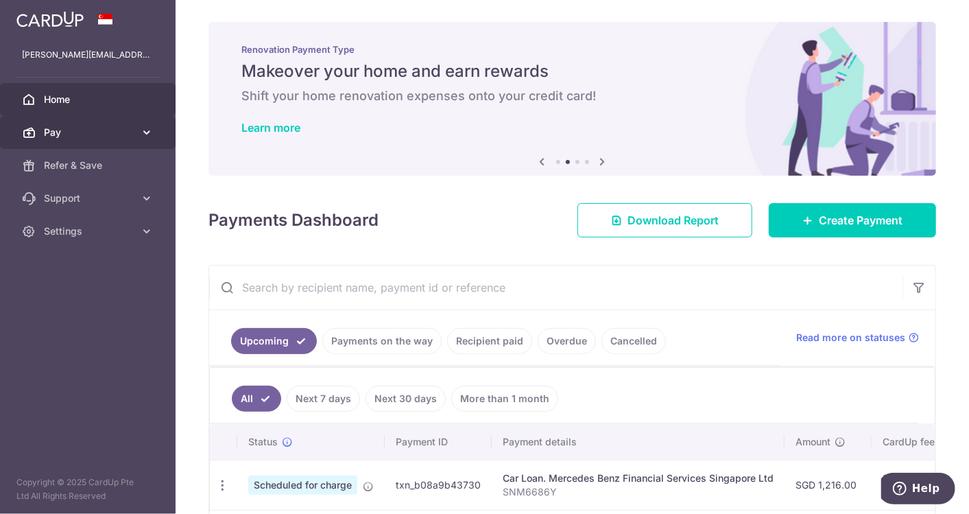
scroll to position [305, 0]
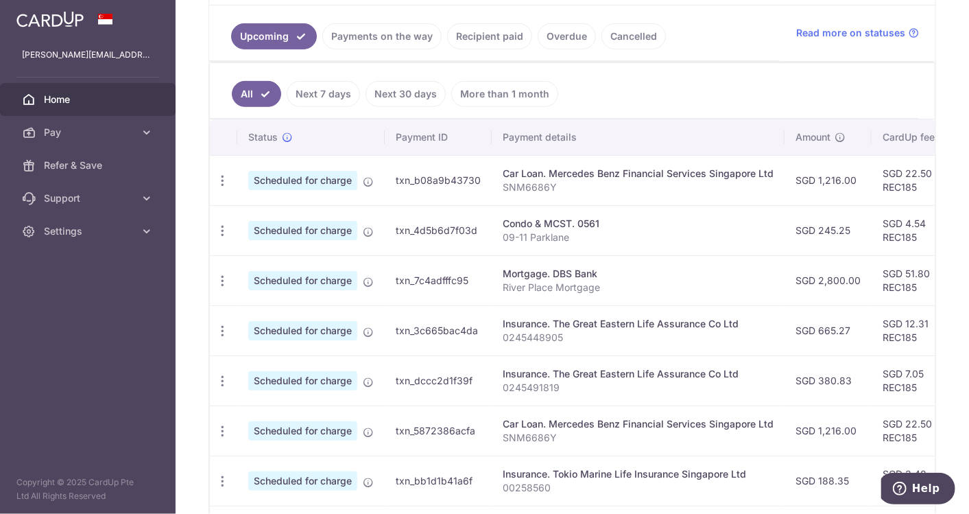
click at [69, 98] on span "Home" at bounding box center [89, 100] width 91 height 14
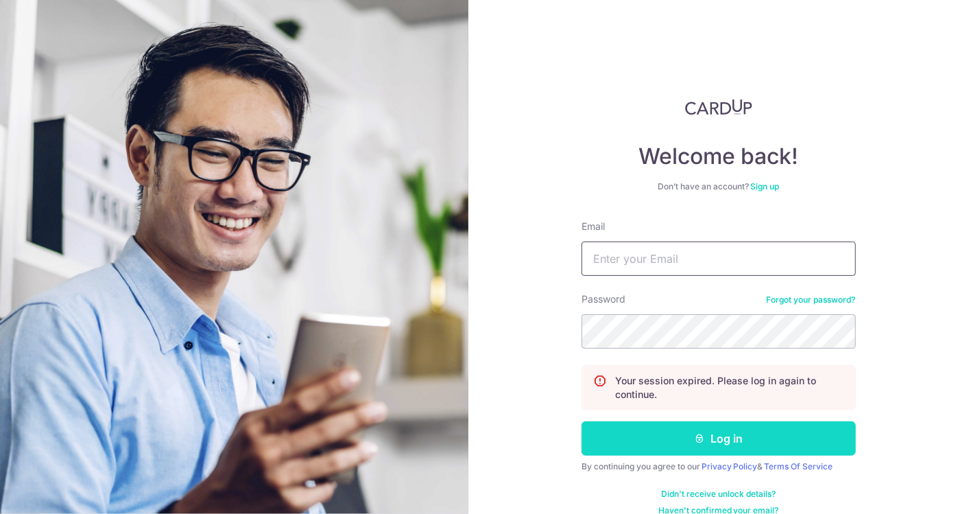
type input "[PERSON_NAME][EMAIL_ADDRESS][DOMAIN_NAME]"
click at [641, 426] on button "Log in" at bounding box center [719, 438] width 274 height 34
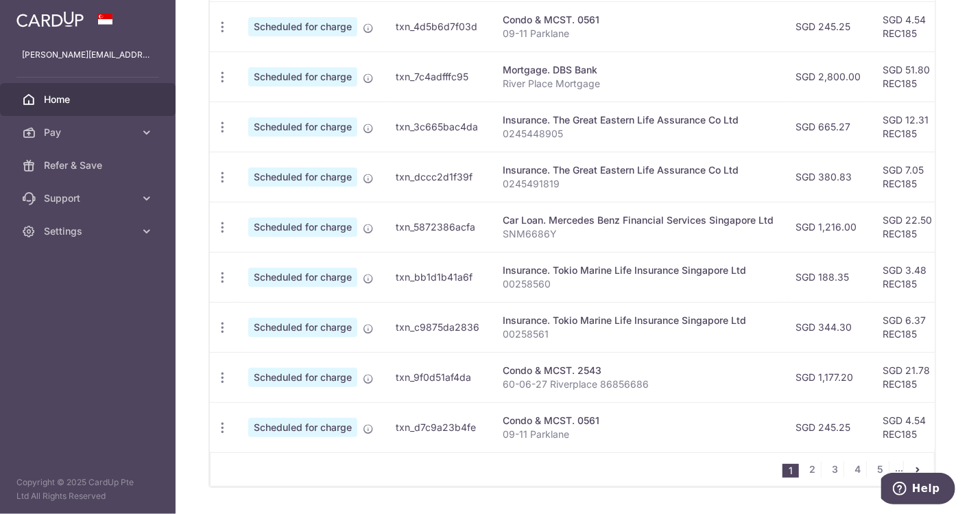
scroll to position [549, 0]
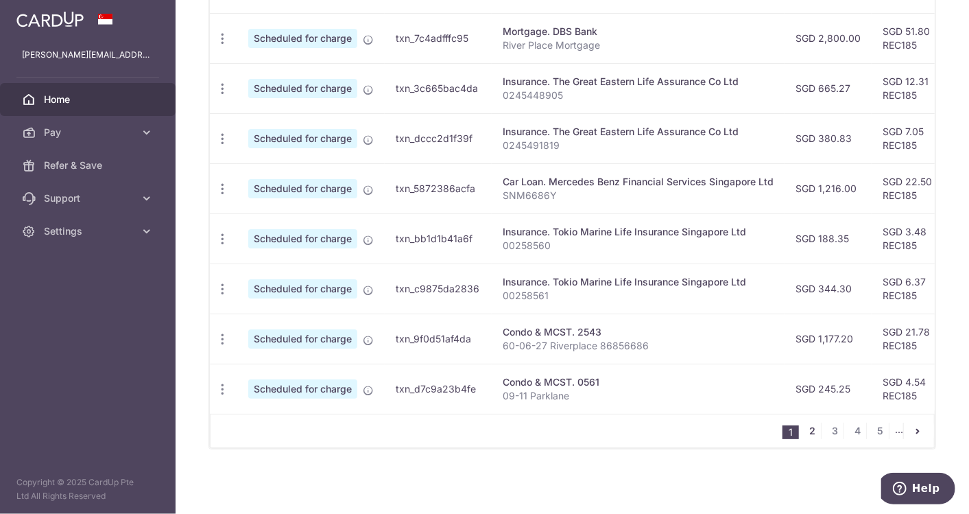
click at [812, 428] on link "2" at bounding box center [813, 431] width 16 height 16
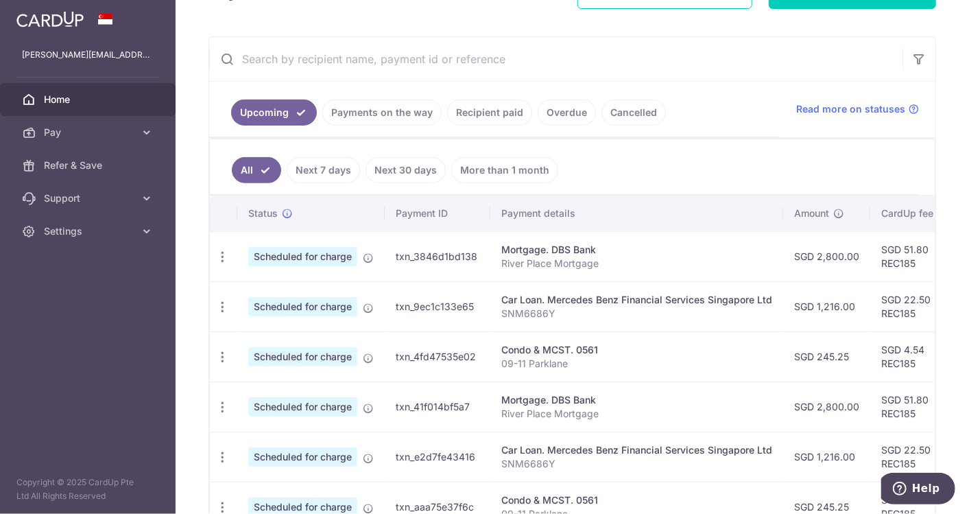
scroll to position [0, 0]
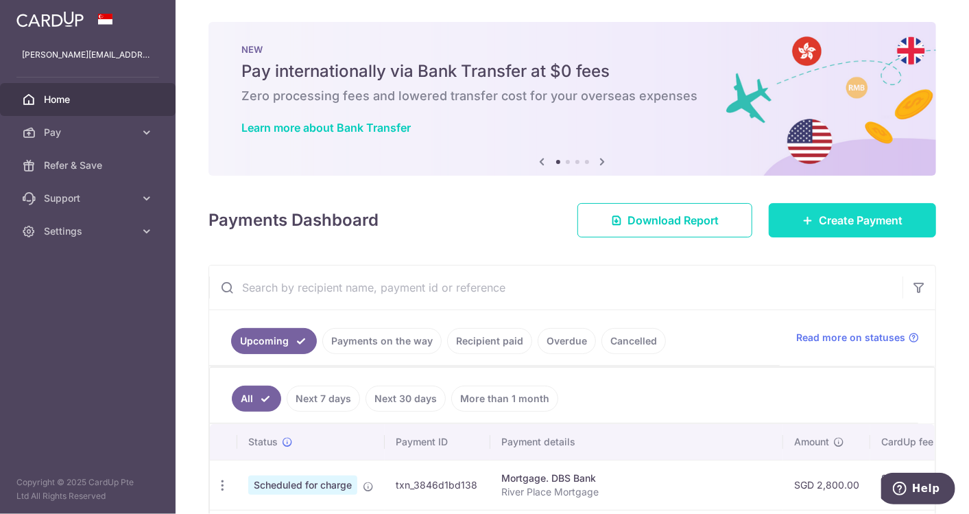
click at [823, 204] on link "Create Payment" at bounding box center [852, 220] width 167 height 34
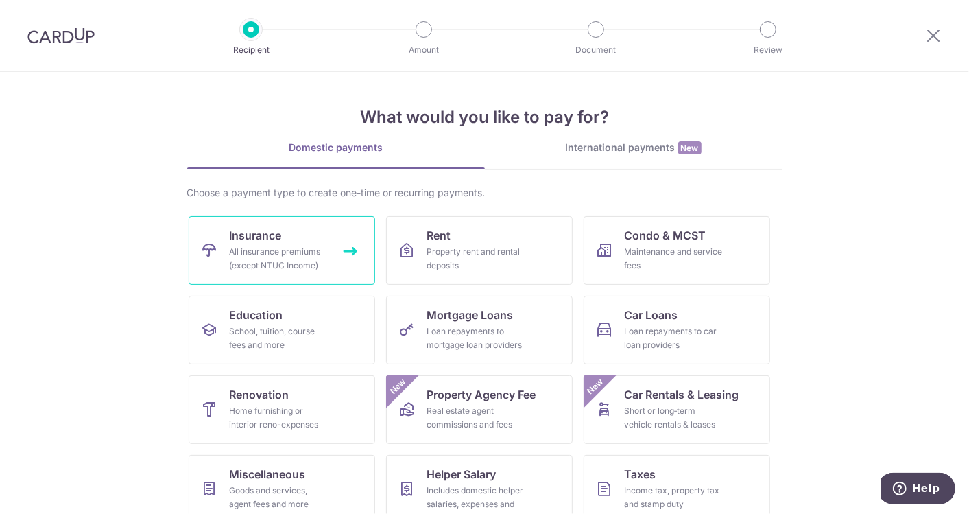
click at [309, 257] on div "All insurance premiums (except NTUC Income)" at bounding box center [279, 258] width 99 height 27
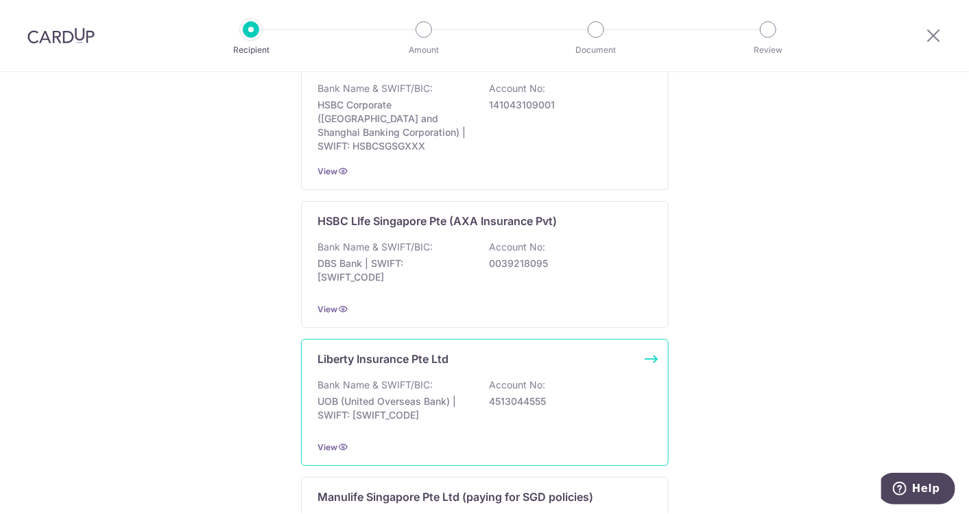
scroll to position [1372, 0]
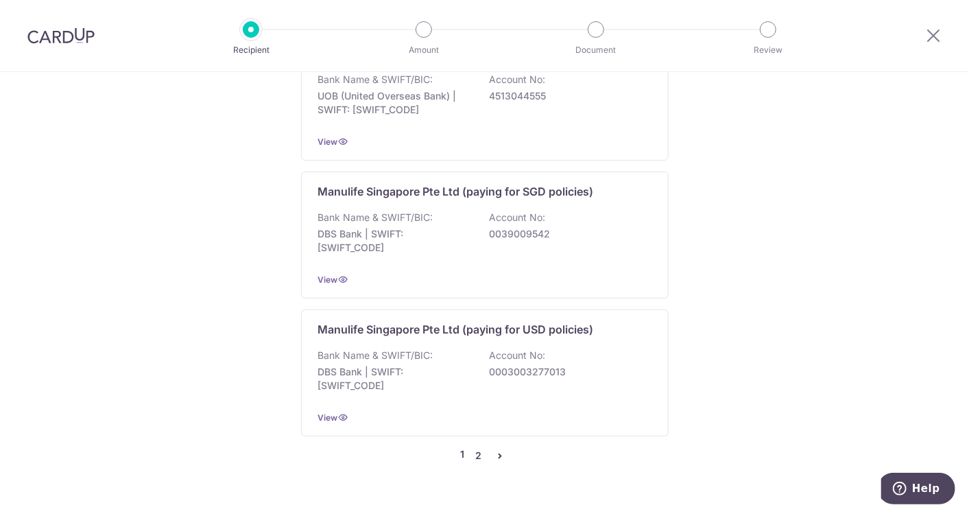
click at [473, 447] on link "2" at bounding box center [479, 455] width 16 height 16
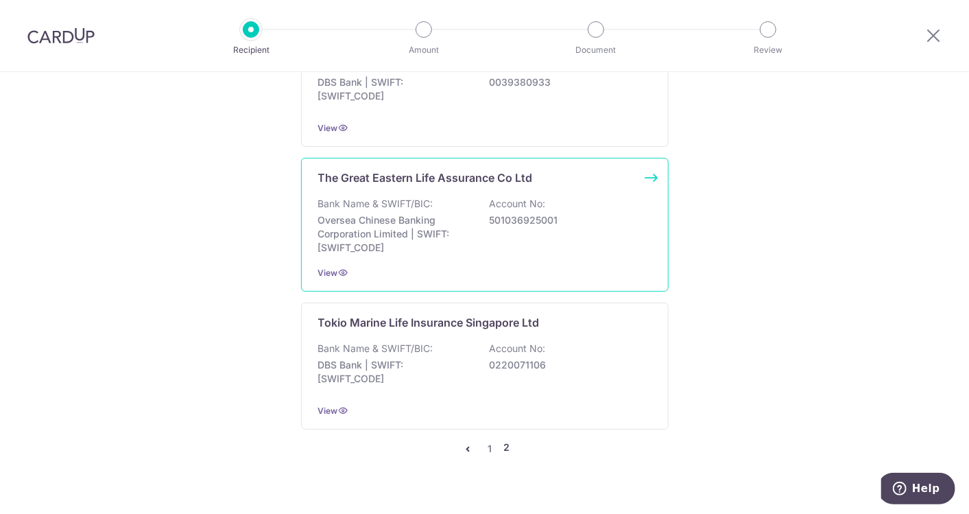
click at [379, 172] on p "The Great Eastern Life Assurance Co Ltd" at bounding box center [425, 177] width 215 height 16
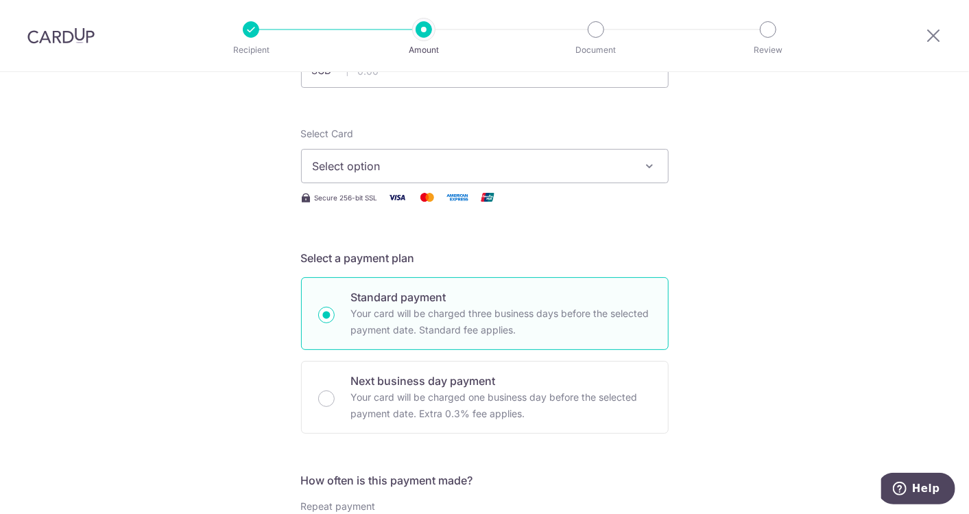
scroll to position [305, 0]
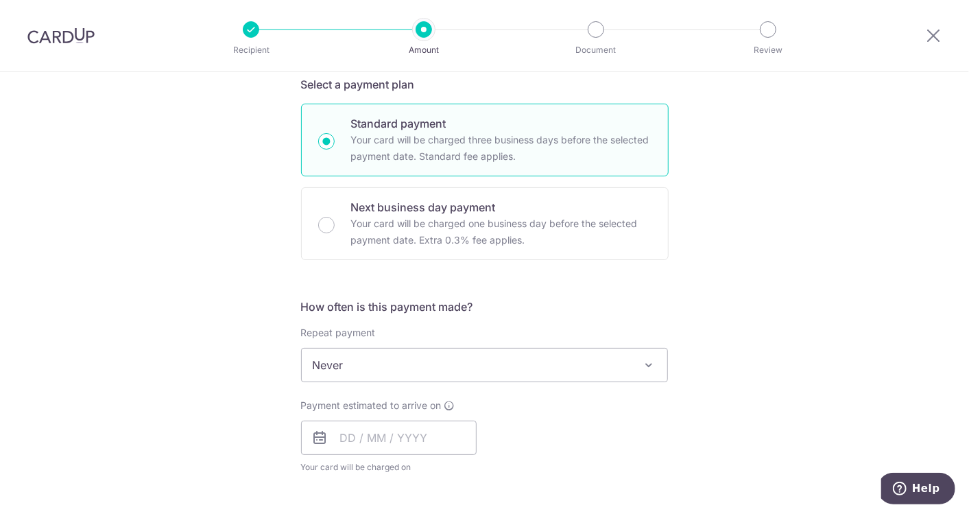
click at [152, 399] on div "Tell us more about your payment Enter payment amount SGD Select Card Select opt…" at bounding box center [484, 387] width 969 height 1241
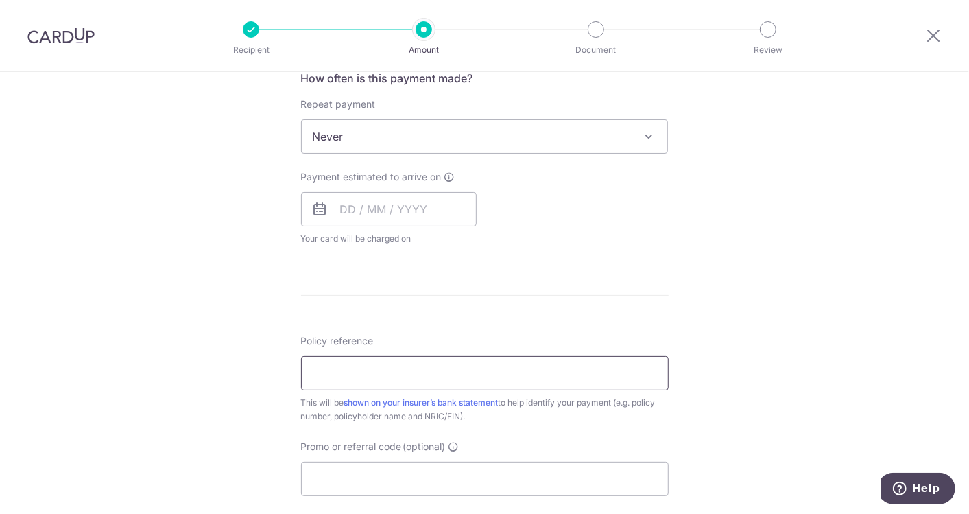
click at [359, 380] on input "Policy reference" at bounding box center [485, 373] width 368 height 34
paste input "0241410427"
type input "0241410427"
click at [152, 327] on div "Tell us more about your payment Enter payment amount SGD Select Card Select opt…" at bounding box center [484, 159] width 969 height 1241
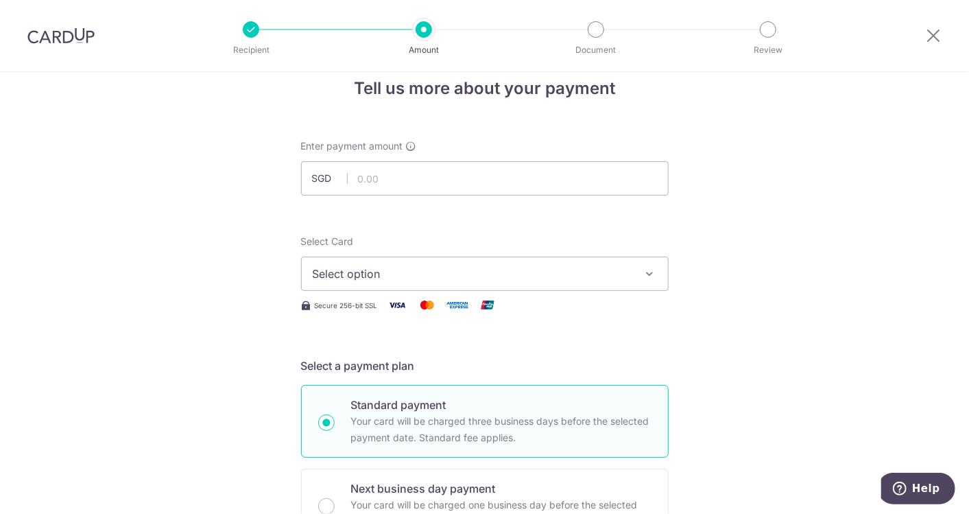
scroll to position [0, 0]
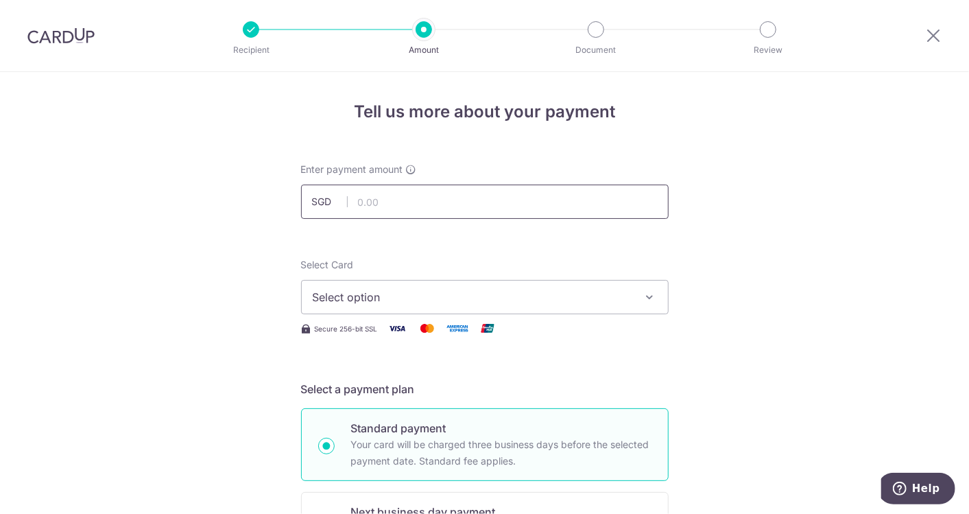
click at [408, 209] on input "text" at bounding box center [485, 202] width 368 height 34
paste input "938.05"
type input "938.05"
click at [436, 305] on button "Select option" at bounding box center [485, 297] width 368 height 34
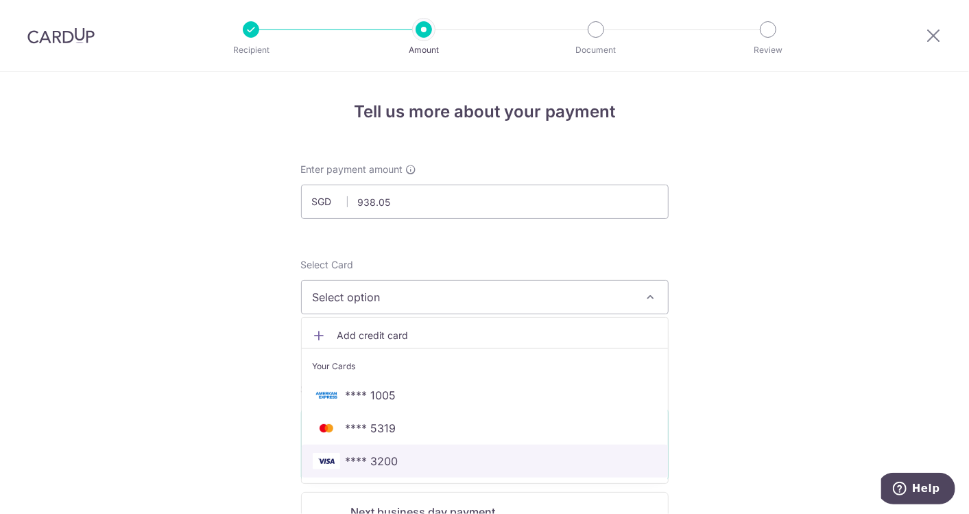
click at [416, 458] on span "**** 3200" at bounding box center [485, 461] width 344 height 16
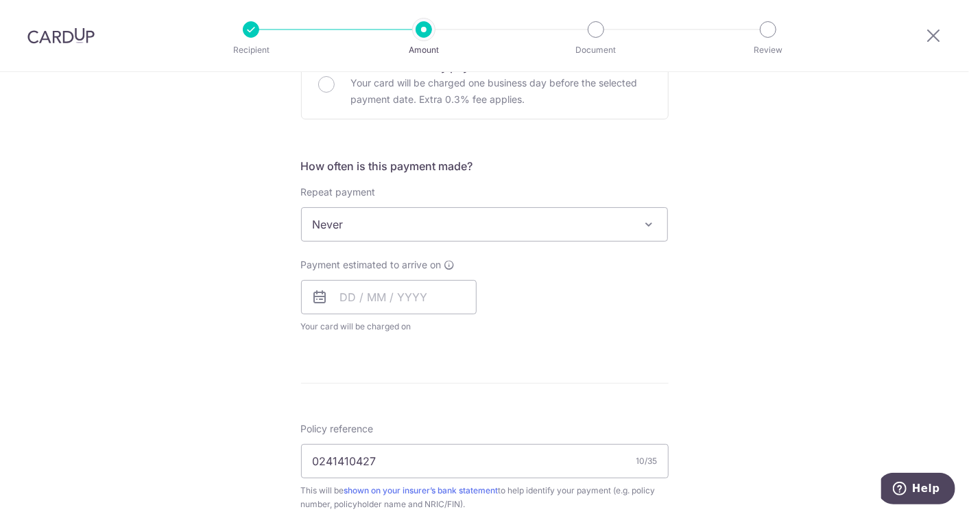
scroll to position [457, 0]
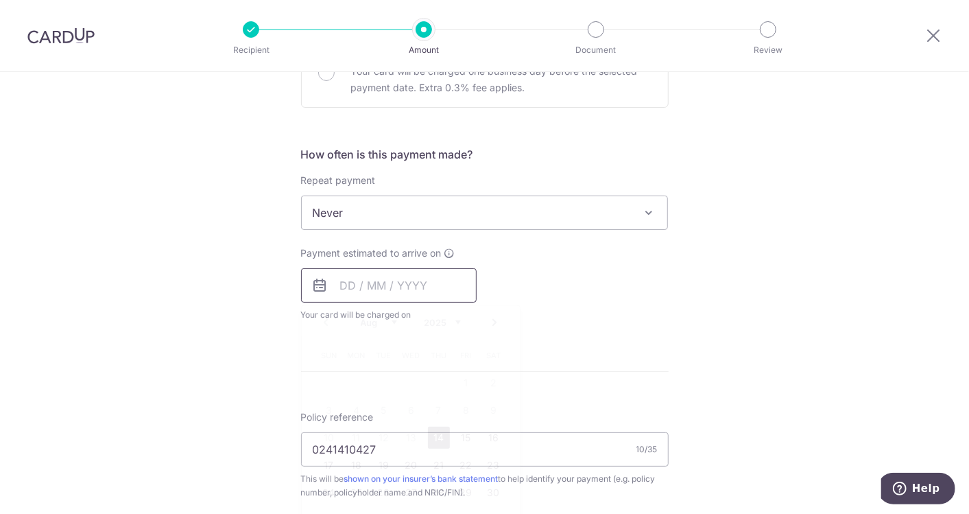
click at [364, 270] on input "text" at bounding box center [389, 285] width 176 height 34
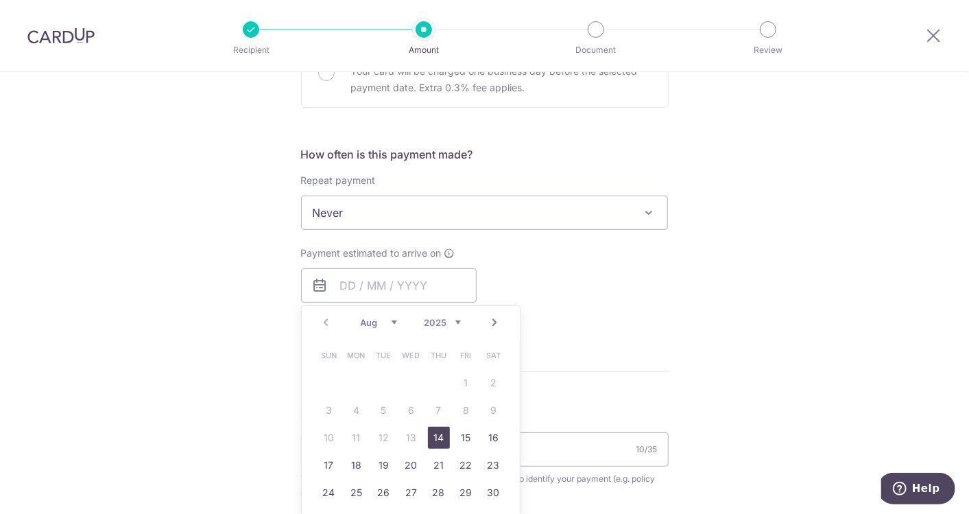
click at [646, 217] on span at bounding box center [649, 212] width 16 height 16
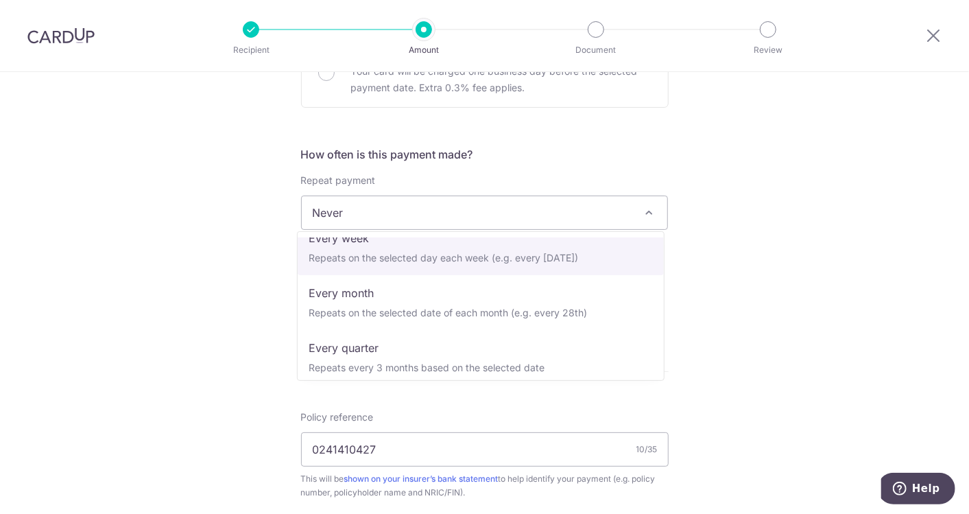
scroll to position [192, 0]
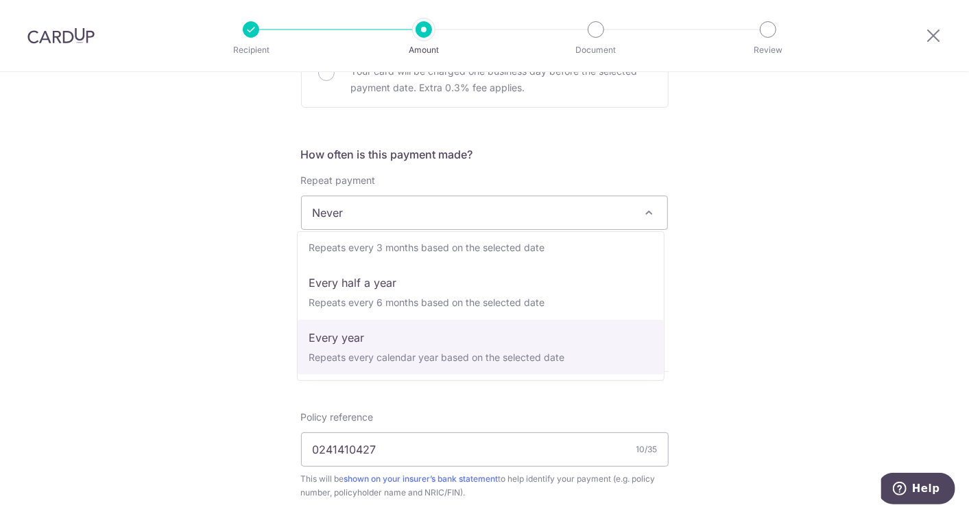
select select "6"
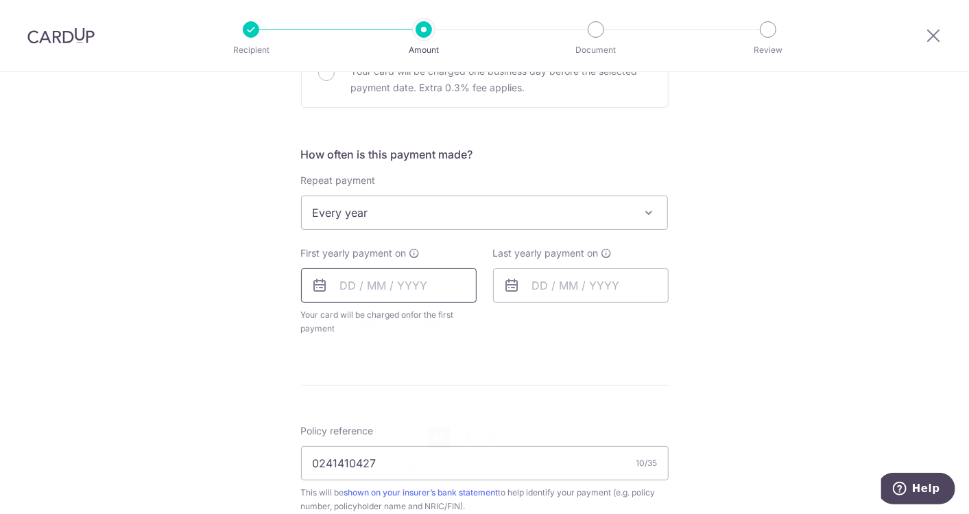
click at [337, 284] on input "text" at bounding box center [389, 285] width 176 height 34
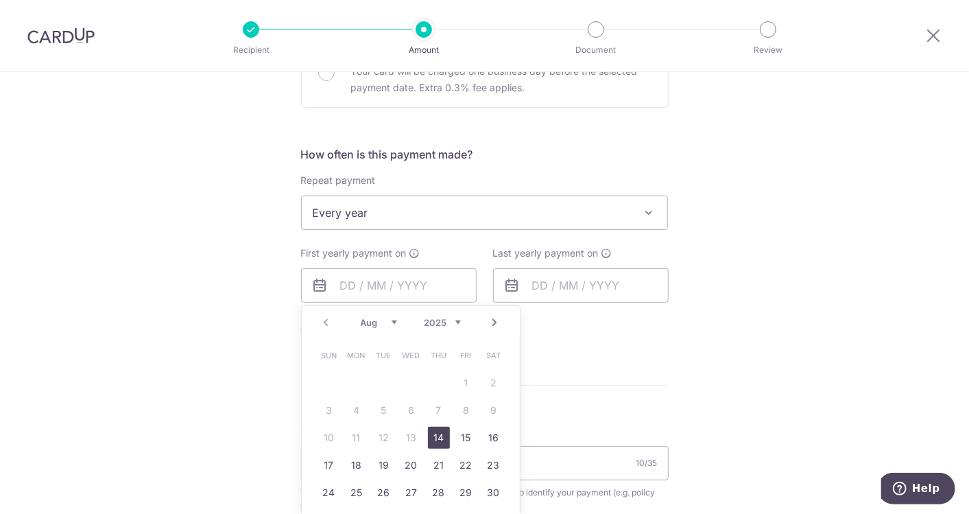
click at [488, 317] on link "Next" at bounding box center [495, 322] width 16 height 16
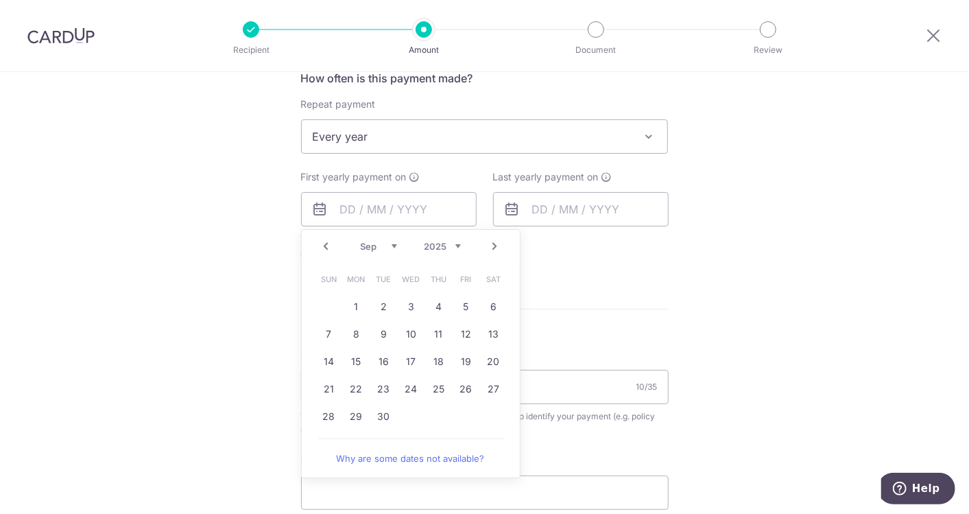
click at [488, 245] on link "Next" at bounding box center [495, 246] width 16 height 16
click at [325, 240] on link "Prev" at bounding box center [326, 246] width 16 height 16
click at [349, 408] on link "29" at bounding box center [357, 416] width 22 height 22
type input "29/09/2025"
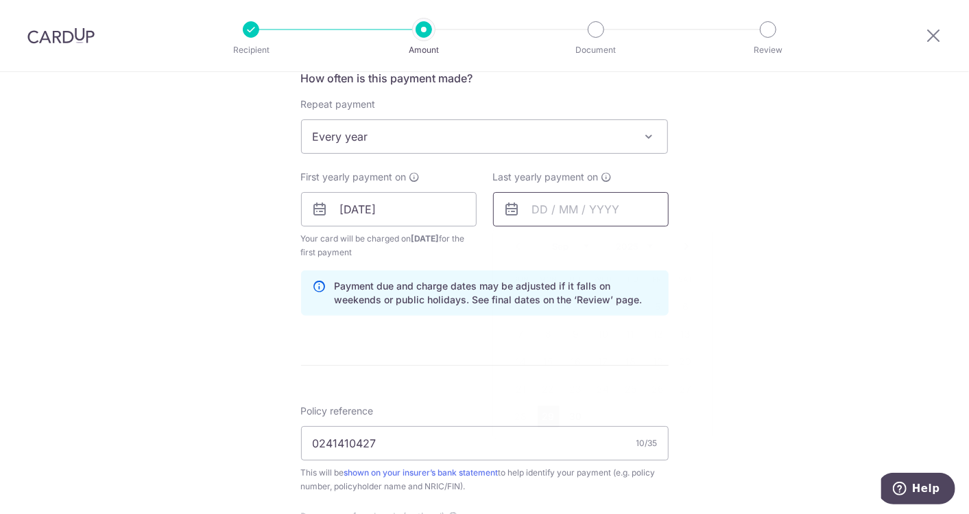
click at [547, 206] on input "text" at bounding box center [581, 209] width 176 height 34
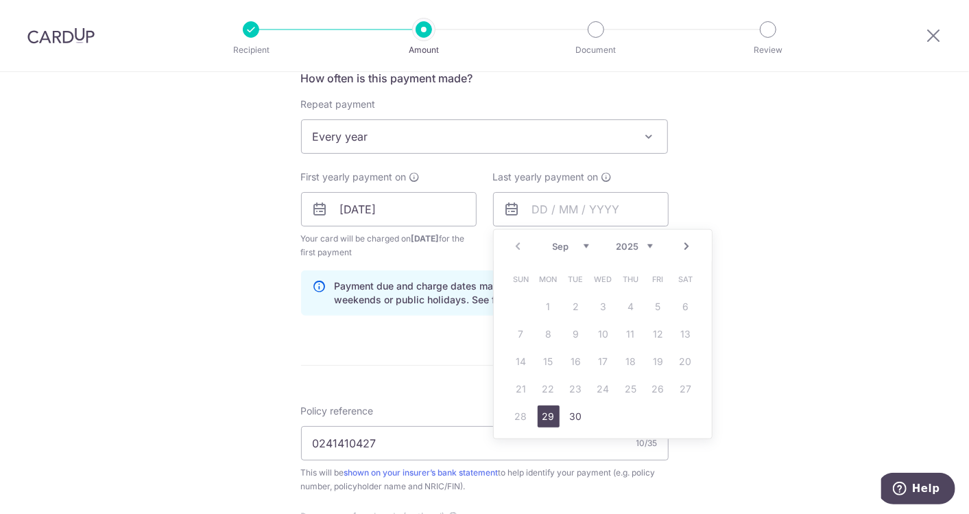
click at [619, 241] on select "2025 2026 2027 2028 2029 2030 2031 2032 2033 2034 2035" at bounding box center [635, 246] width 36 height 11
click at [569, 421] on link "29" at bounding box center [576, 416] width 22 height 22
type input "29/09/2026"
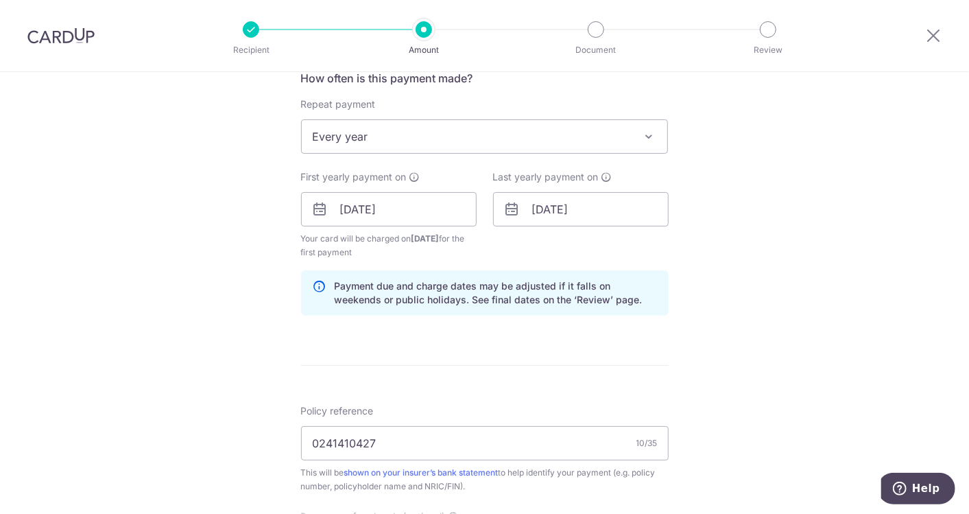
click at [789, 257] on div "Tell us more about your payment Enter payment amount SGD 938.05 938.05 Select C…" at bounding box center [484, 194] width 969 height 1311
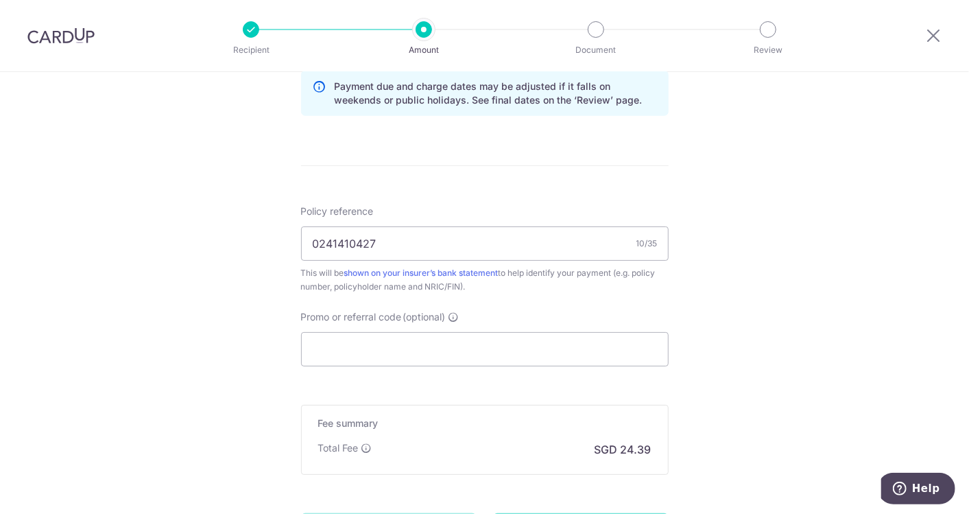
scroll to position [838, 0]
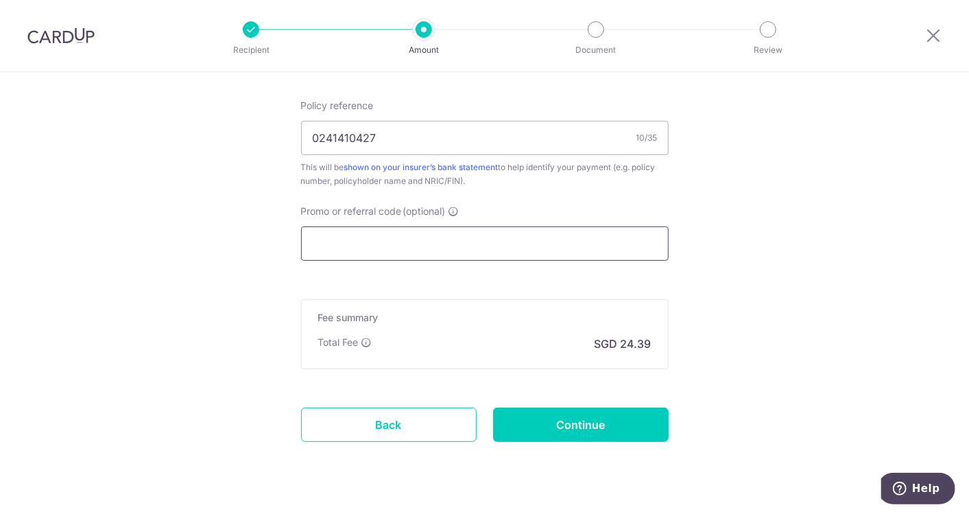
click at [419, 239] on input "Promo or referral code (optional)" at bounding box center [485, 243] width 368 height 34
click at [417, 248] on input "Promo or referral code (optional)" at bounding box center [485, 243] width 368 height 34
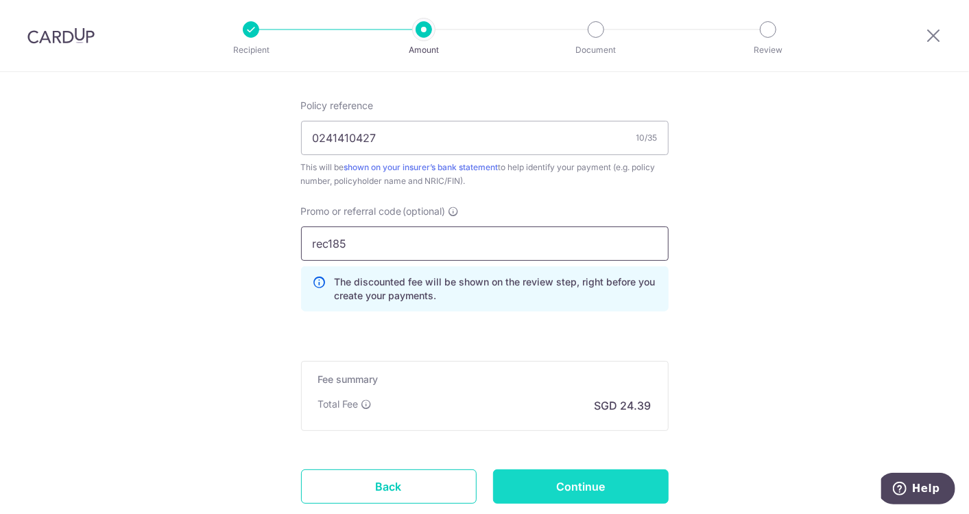
type input "rec185"
click at [572, 476] on input "Continue" at bounding box center [581, 486] width 176 height 34
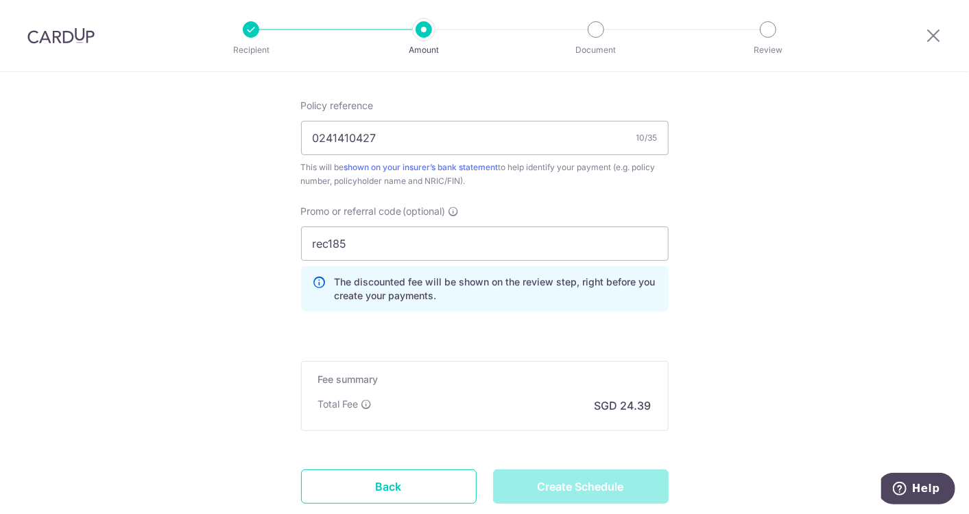
type input "Create Schedule"
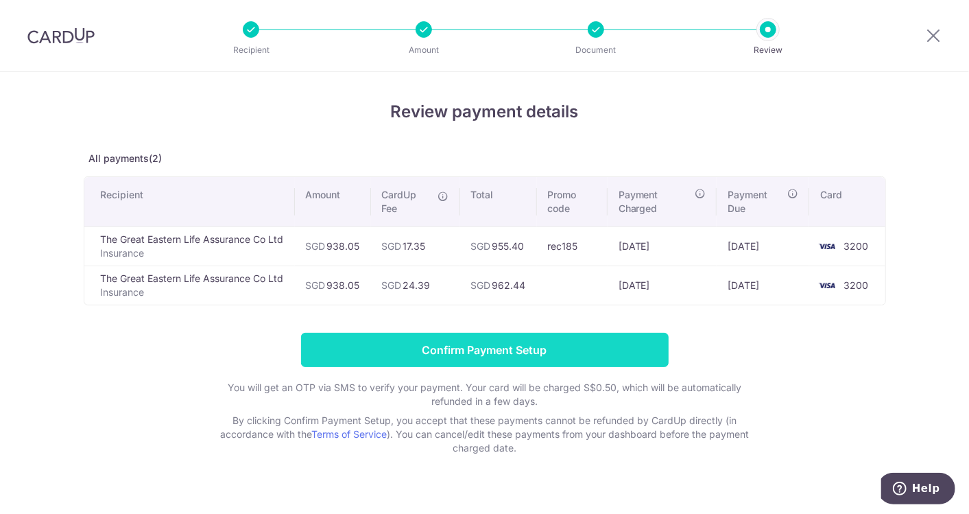
click at [531, 342] on input "Confirm Payment Setup" at bounding box center [485, 350] width 368 height 34
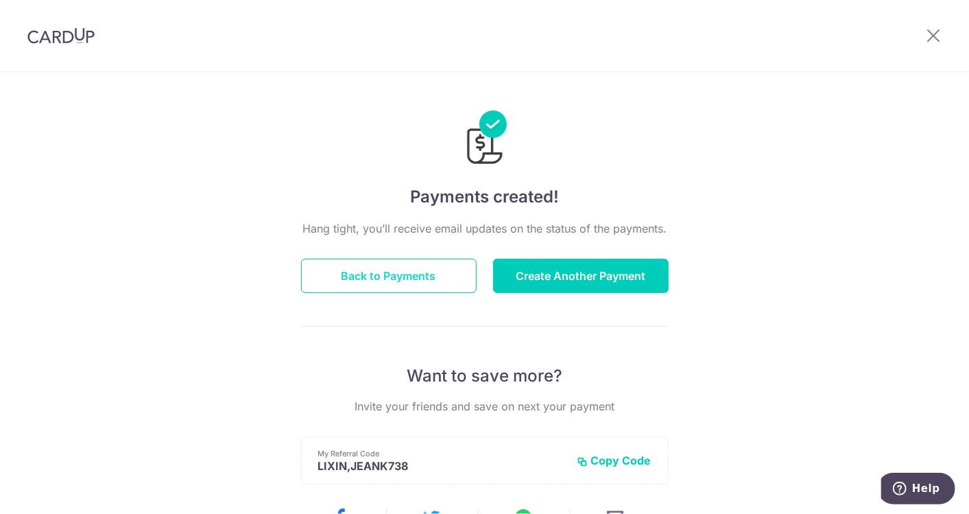
click at [416, 284] on button "Back to Payments" at bounding box center [389, 276] width 176 height 34
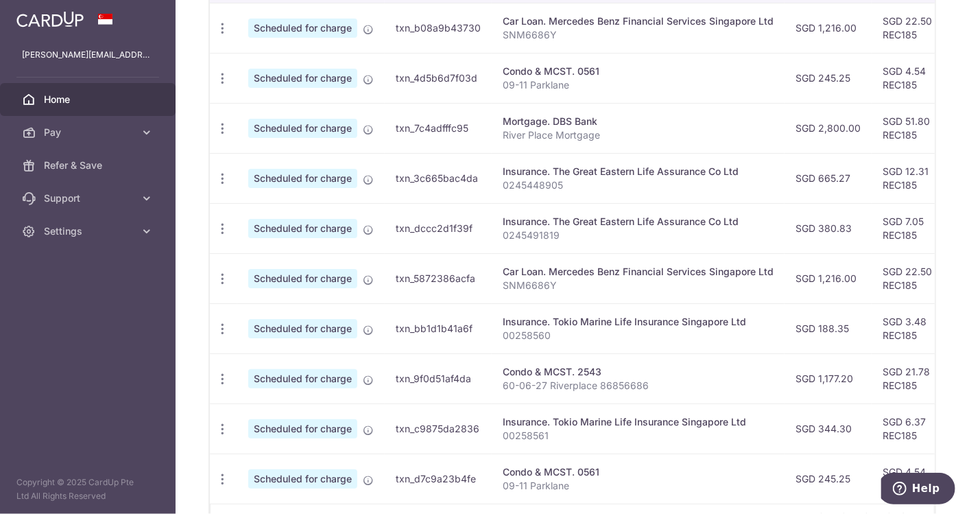
scroll to position [533, 0]
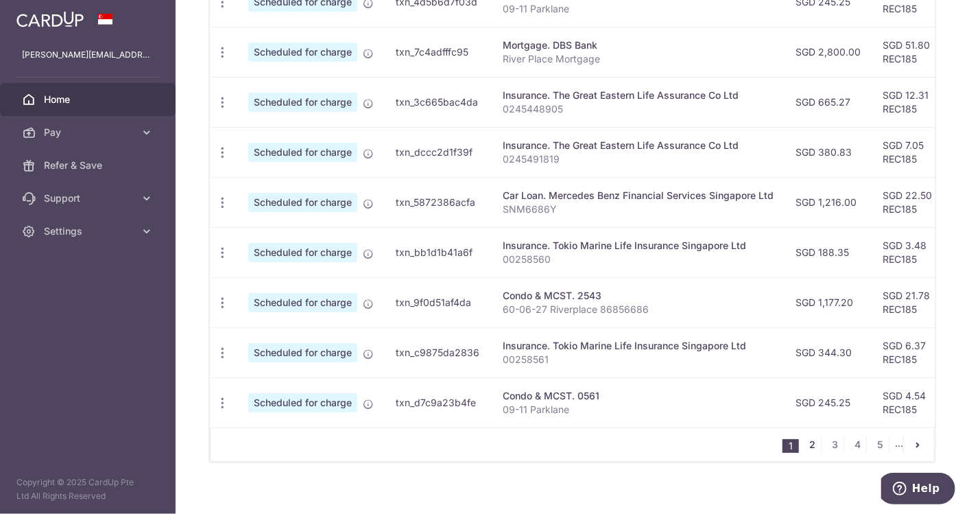
click at [805, 443] on link "2" at bounding box center [813, 444] width 16 height 16
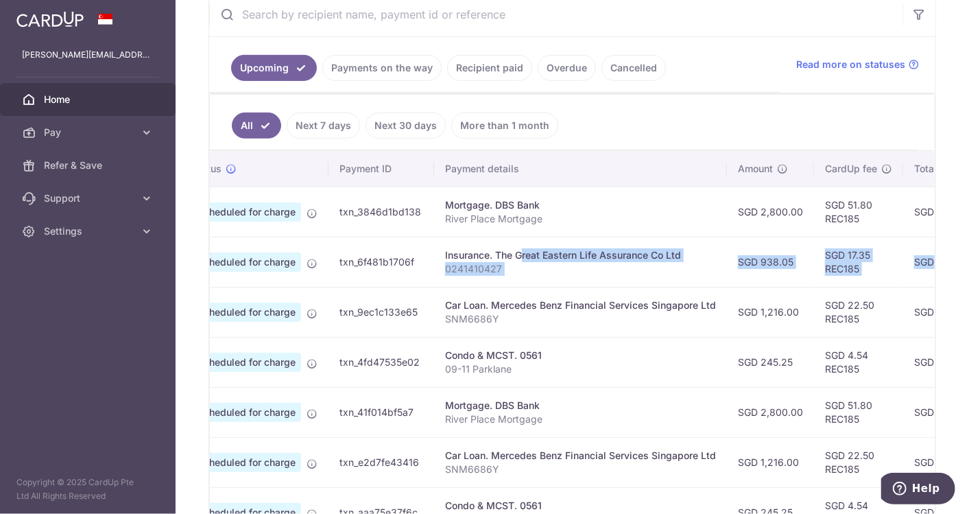
scroll to position [0, 137]
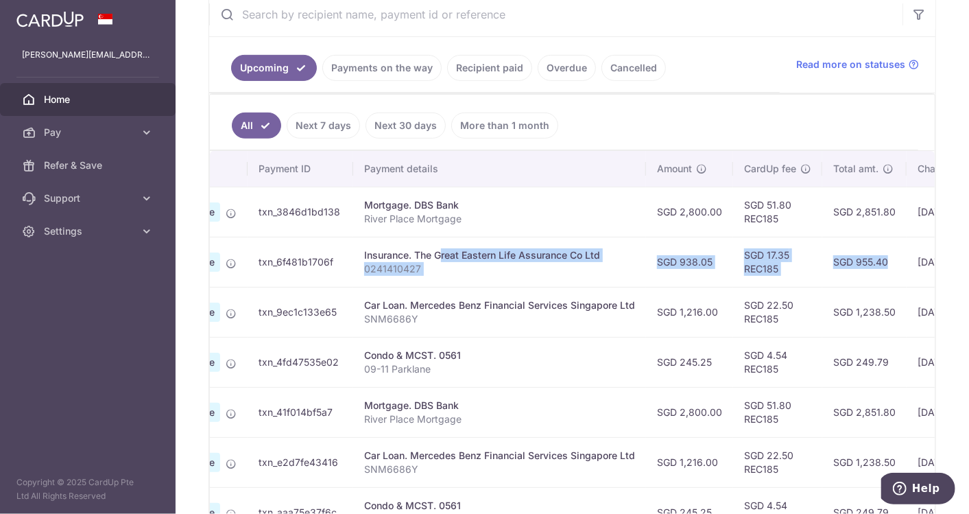
drag, startPoint x: 533, startPoint y: 255, endPoint x: 866, endPoint y: 257, distance: 332.8
click at [866, 257] on tr "Update payment Cancel payment Scheduled for charge txn_6f481b1706f Insurance. T…" at bounding box center [628, 262] width 1110 height 50
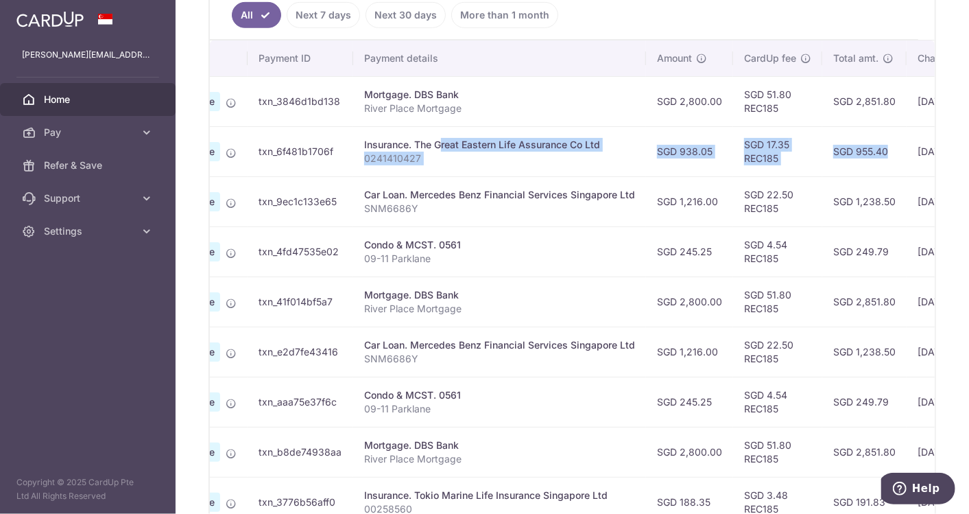
scroll to position [244, 0]
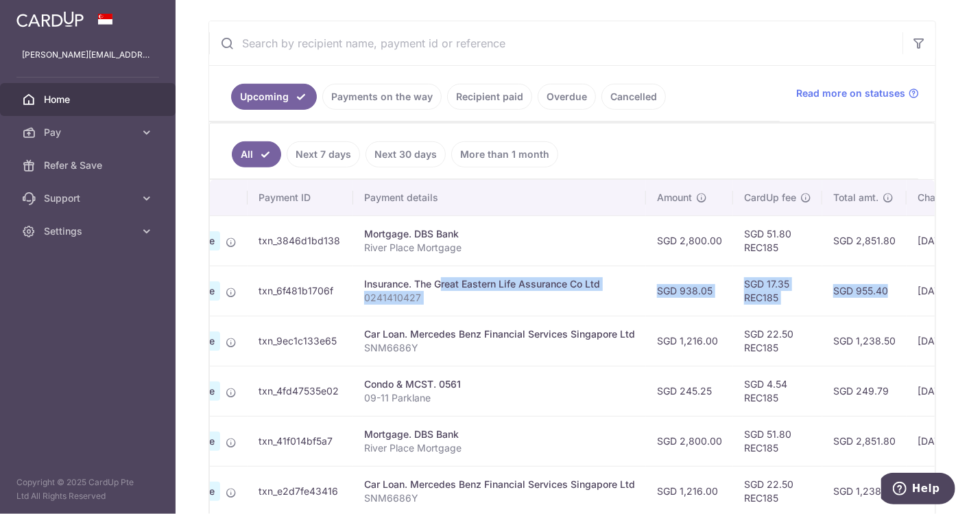
click at [836, 291] on td "SGD 955.40" at bounding box center [865, 291] width 84 height 50
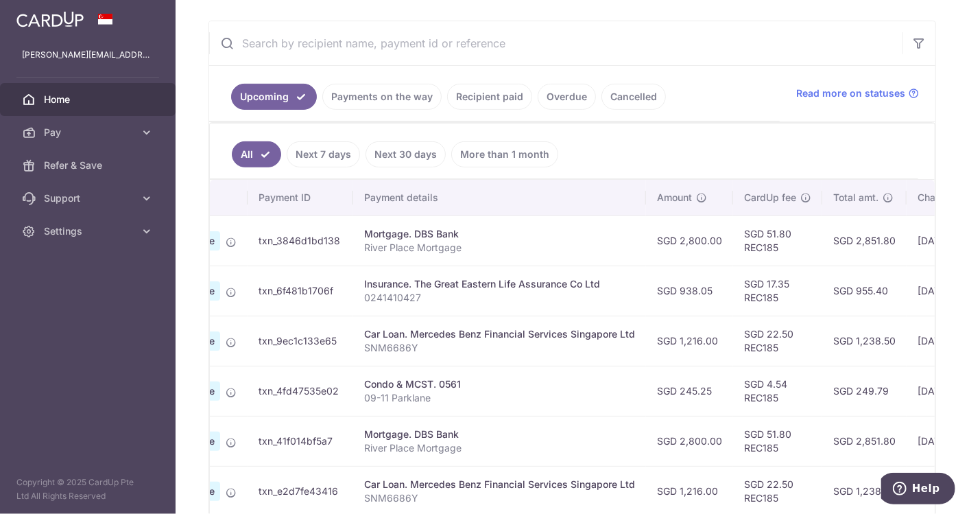
scroll to position [0, 383]
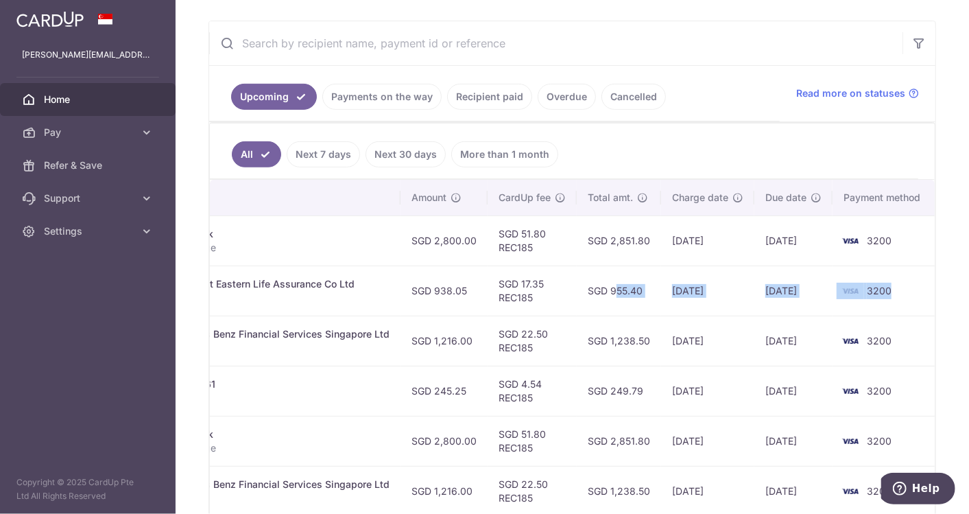
drag, startPoint x: 837, startPoint y: 291, endPoint x: 901, endPoint y: 294, distance: 63.9
click at [901, 294] on tr "Update payment Cancel payment Scheduled for charge txn_6f481b1706f Insurance. T…" at bounding box center [382, 291] width 1110 height 50
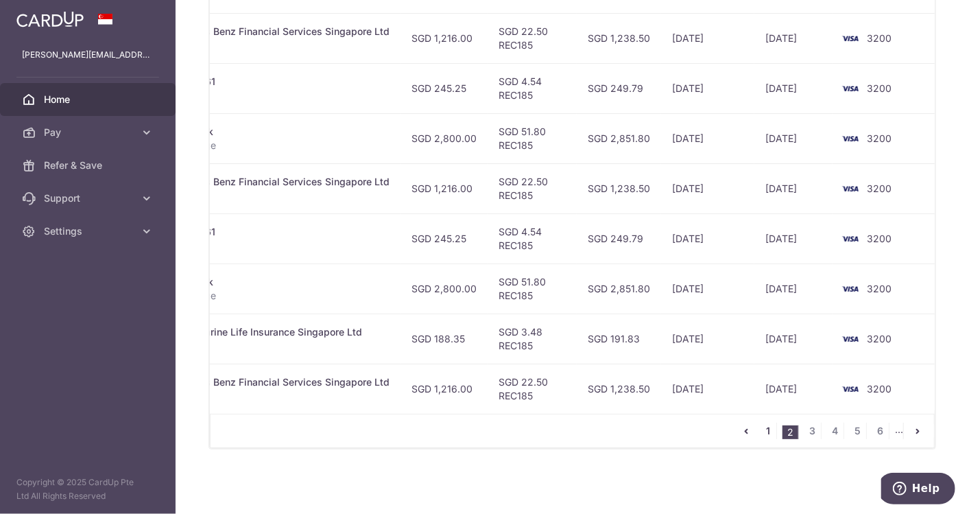
click at [762, 431] on link "1" at bounding box center [768, 431] width 16 height 16
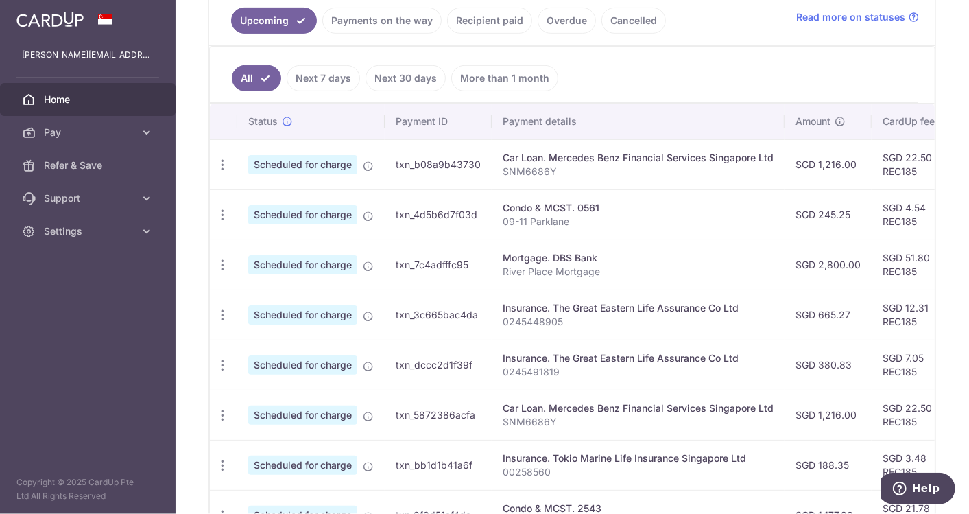
scroll to position [15, 0]
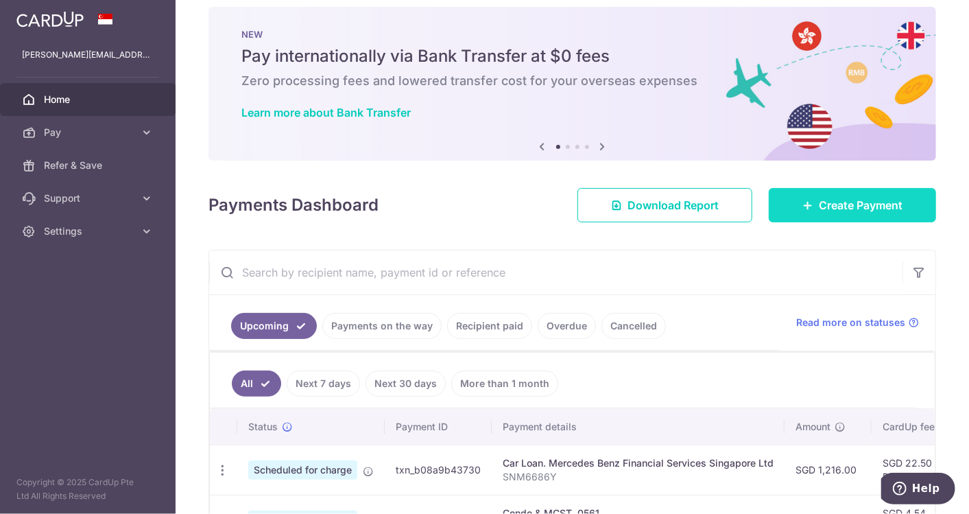
click at [825, 204] on span "Create Payment" at bounding box center [861, 205] width 84 height 16
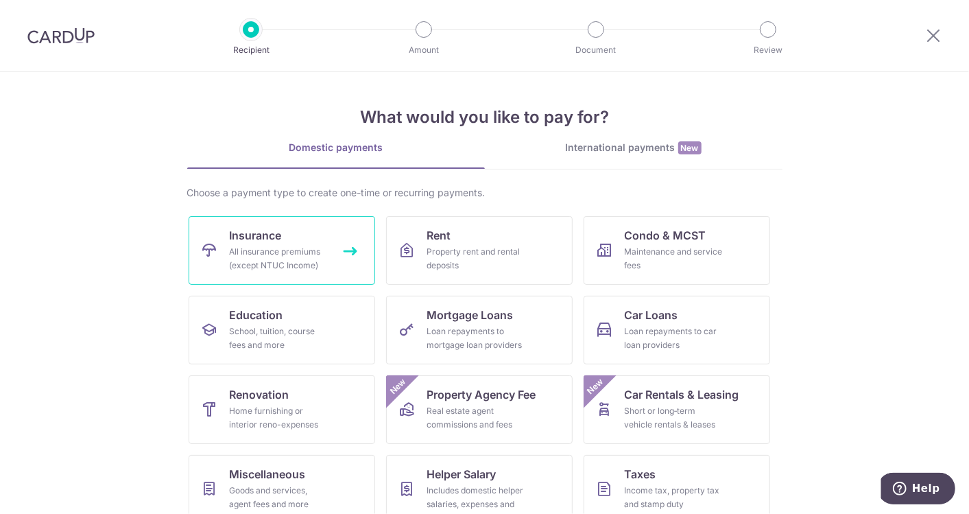
click at [241, 250] on div "All insurance premiums (except NTUC Income)" at bounding box center [279, 258] width 99 height 27
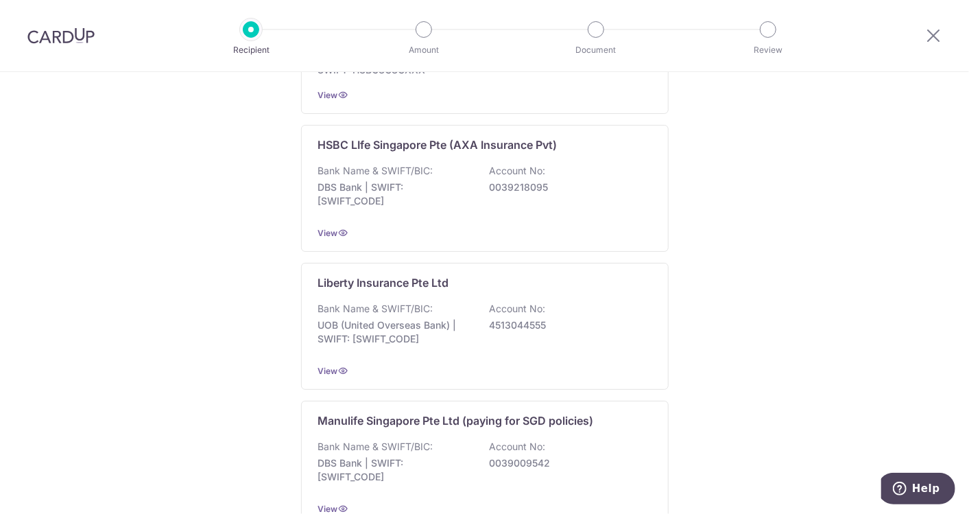
scroll to position [1383, 0]
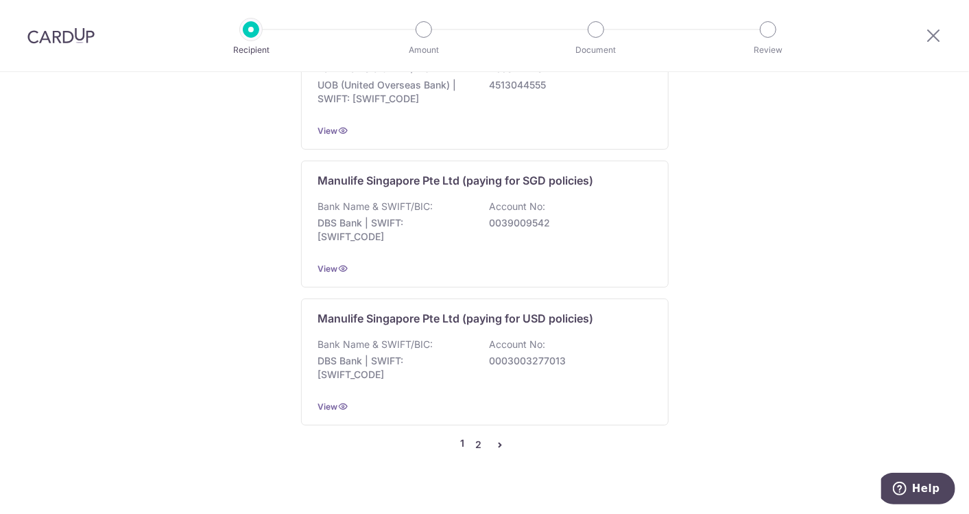
click at [476, 436] on link "2" at bounding box center [479, 444] width 16 height 16
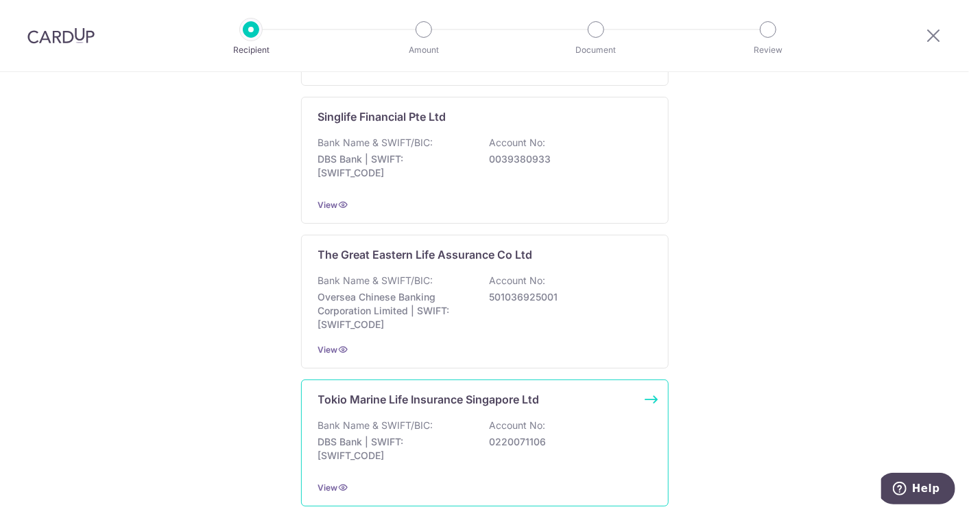
scroll to position [1389, 0]
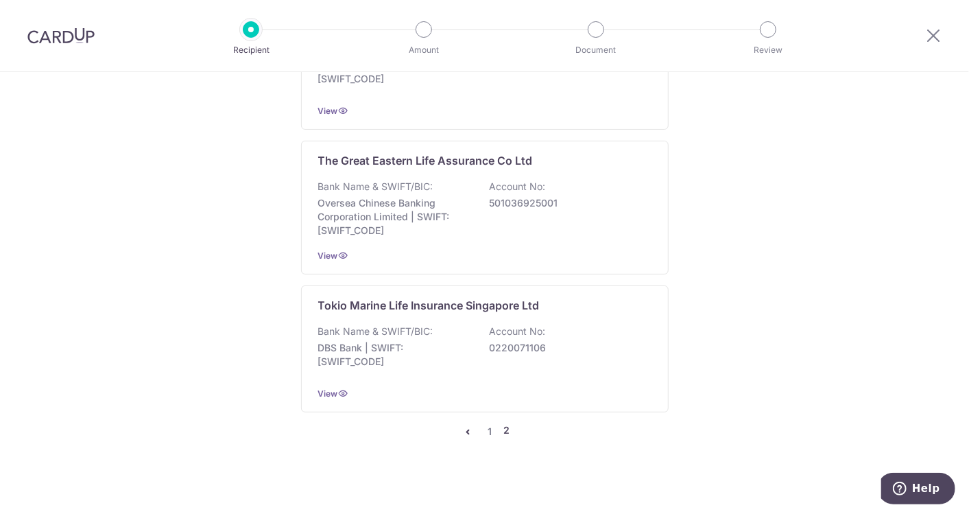
click at [405, 165] on div "The Great Eastern Life Assurance Co Ltd Bank Name & SWIFT/BIC: Oversea Chinese …" at bounding box center [485, 208] width 368 height 134
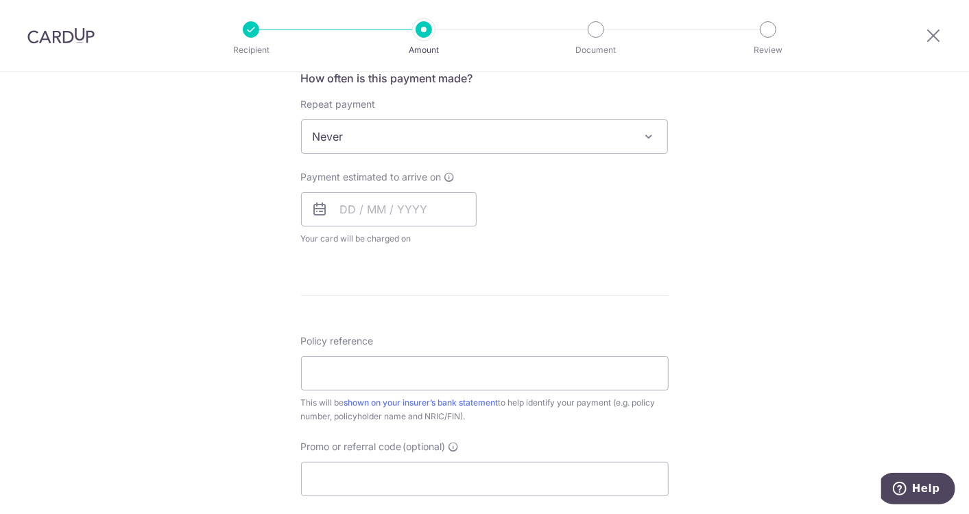
scroll to position [686, 0]
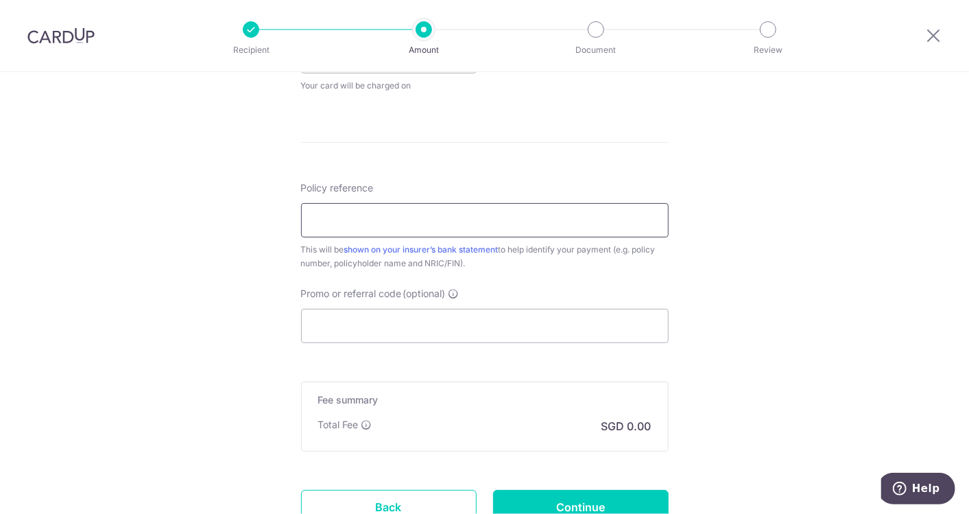
click at [387, 211] on input "Policy reference" at bounding box center [485, 220] width 368 height 34
paste input "0245796996"
type input "0245796996"
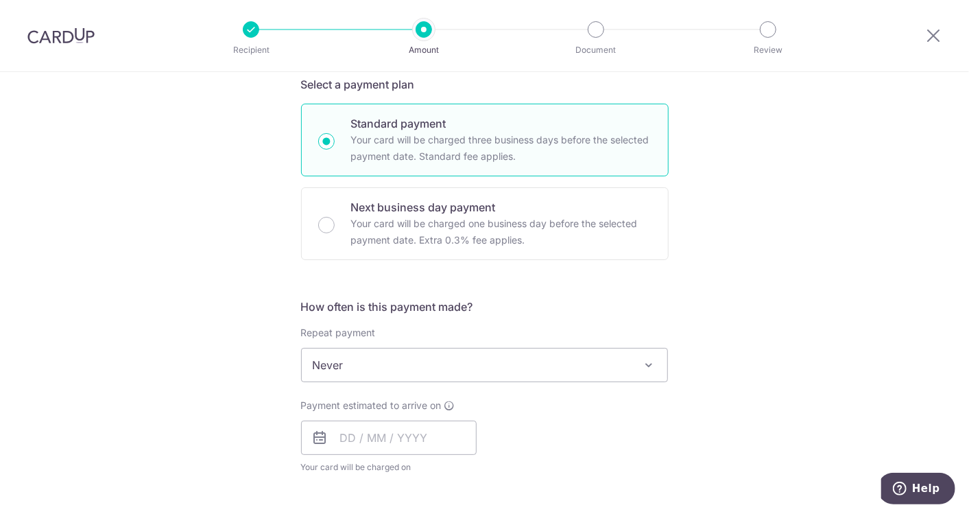
scroll to position [0, 0]
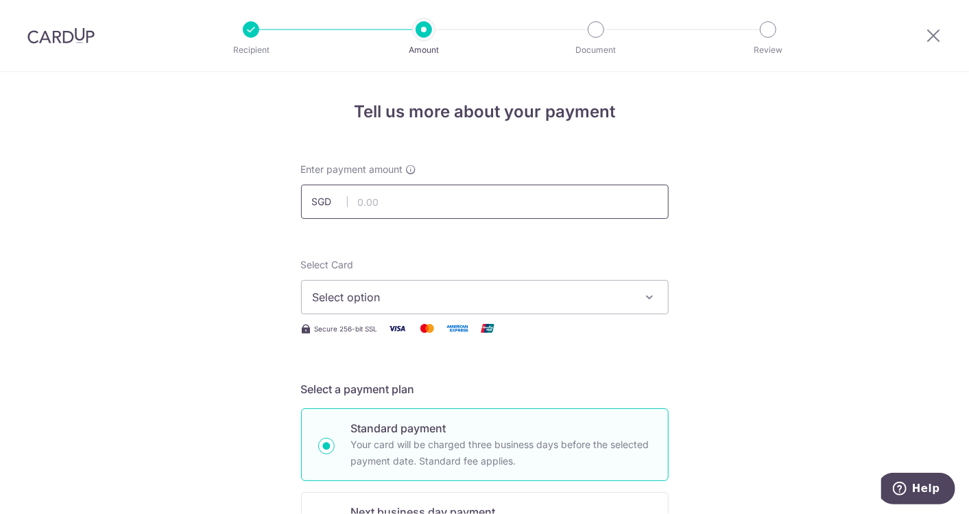
click at [355, 200] on input "text" at bounding box center [485, 202] width 368 height 34
type input "2,121.50"
click at [508, 303] on span "Select option" at bounding box center [473, 297] width 320 height 16
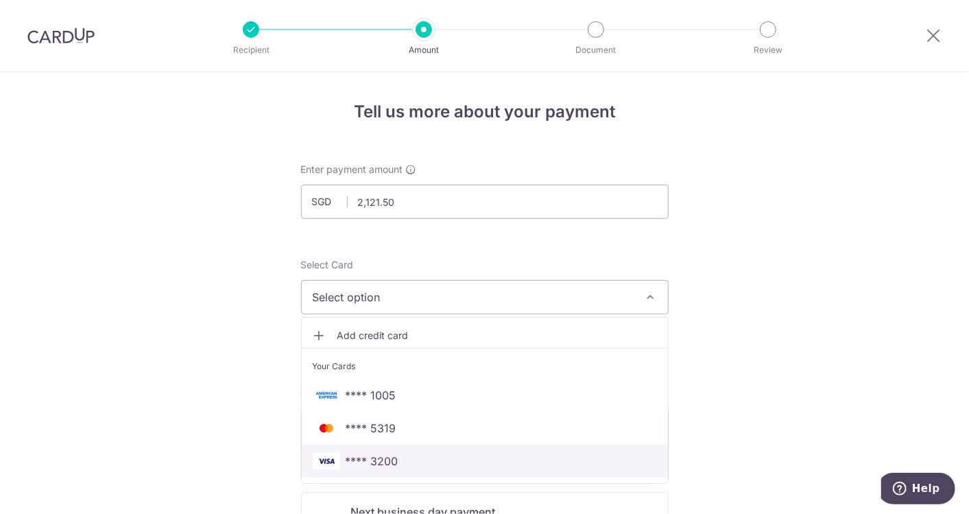
drag, startPoint x: 484, startPoint y: 460, endPoint x: 483, endPoint y: 447, distance: 12.4
click at [484, 460] on span "**** 3200" at bounding box center [485, 461] width 344 height 16
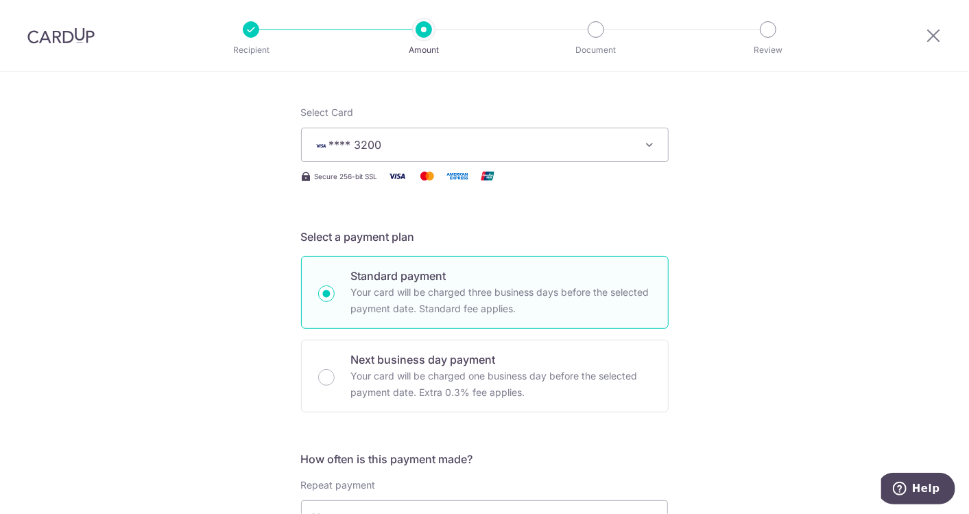
scroll to position [381, 0]
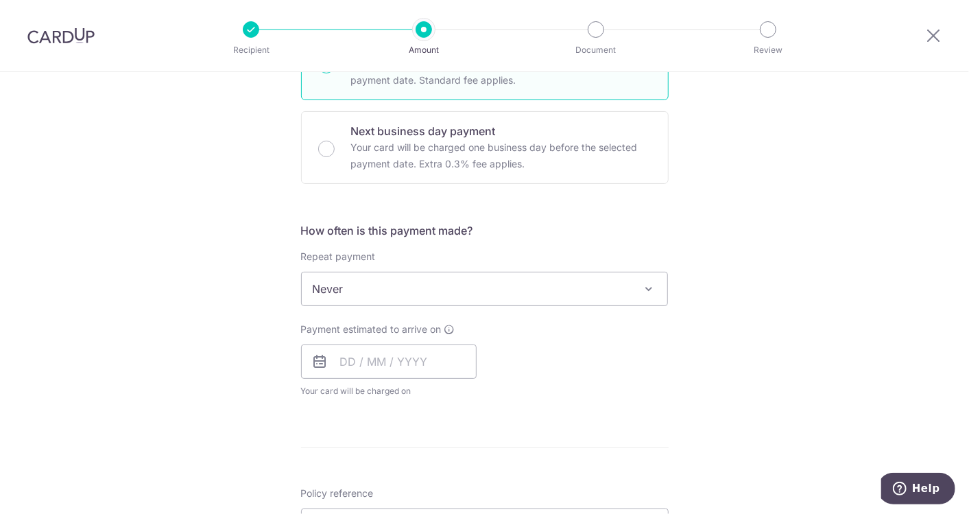
click at [400, 288] on span "Never" at bounding box center [485, 288] width 366 height 33
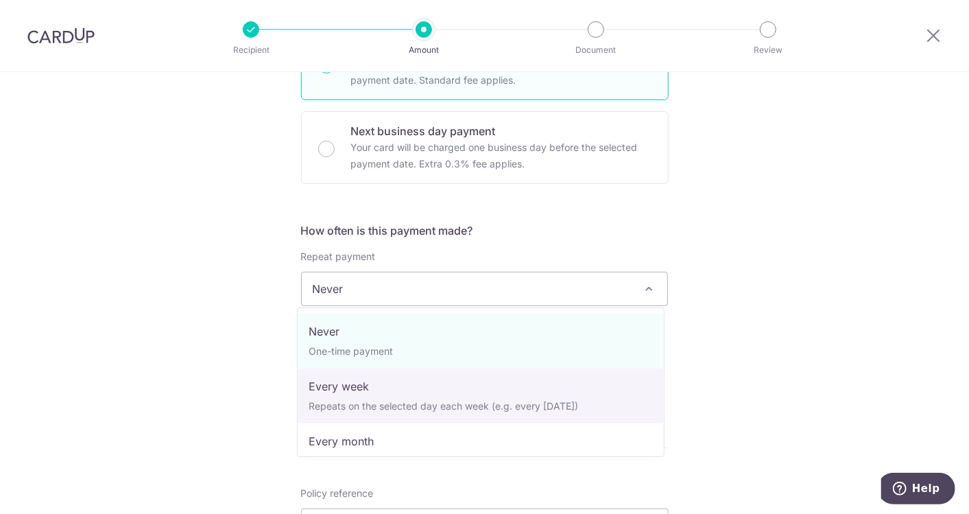
scroll to position [192, 0]
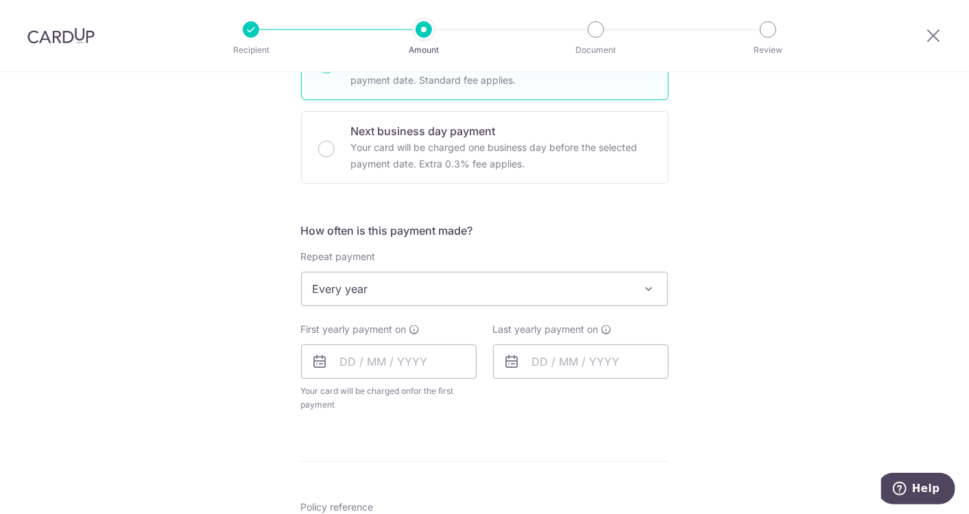
select select "6"
click at [388, 366] on input "text" at bounding box center [389, 361] width 176 height 34
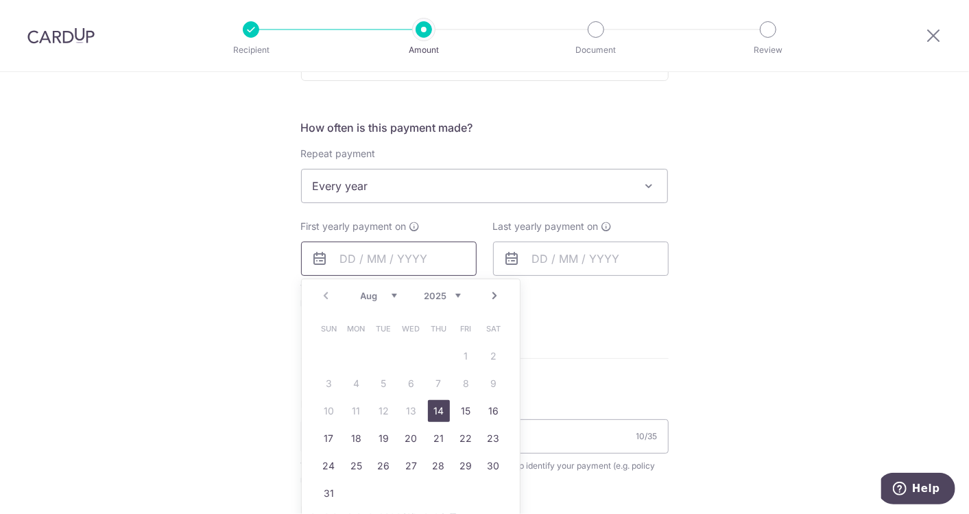
scroll to position [533, 0]
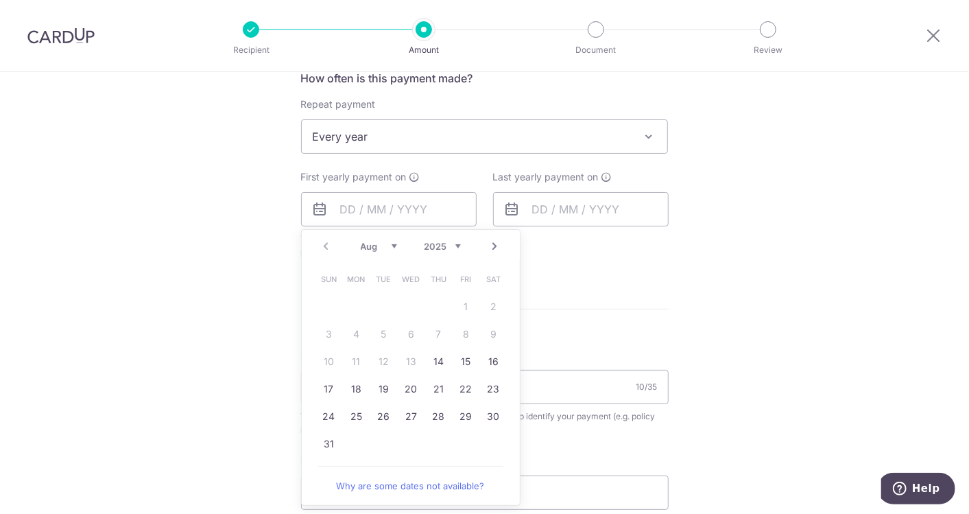
click at [495, 241] on link "Next" at bounding box center [495, 246] width 16 height 16
click at [462, 356] on link "19" at bounding box center [467, 362] width 22 height 22
type input "[DATE]"
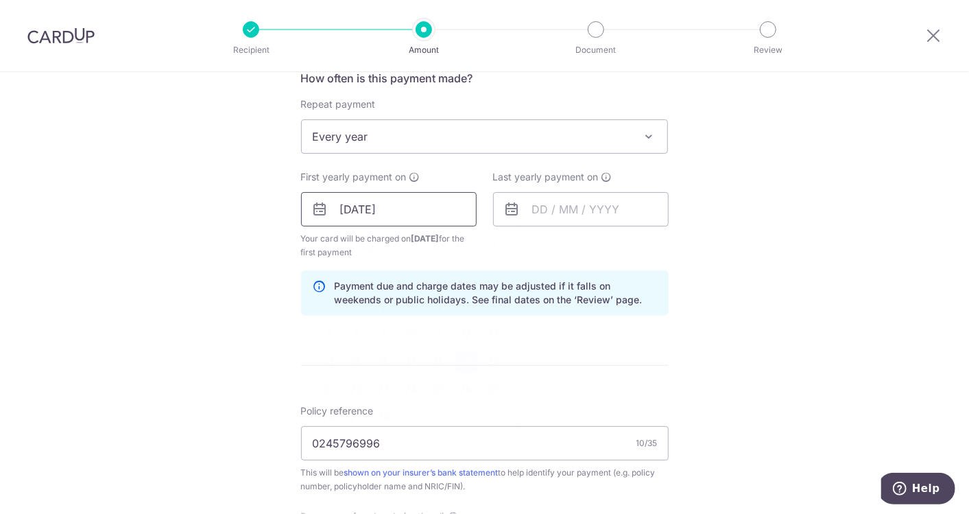
click at [374, 210] on input "[DATE]" at bounding box center [389, 209] width 176 height 34
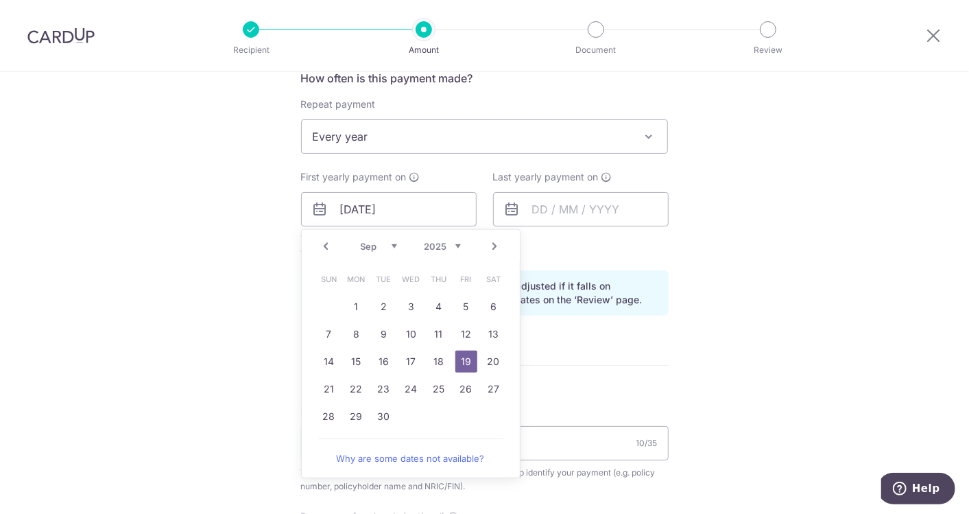
click at [327, 245] on link "Prev" at bounding box center [326, 246] width 16 height 16
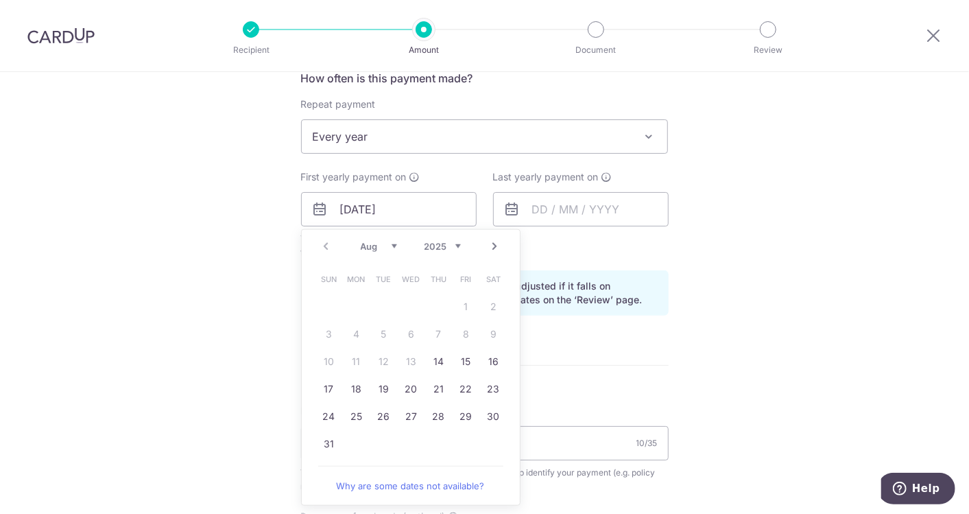
click at [491, 243] on link "Next" at bounding box center [495, 246] width 16 height 16
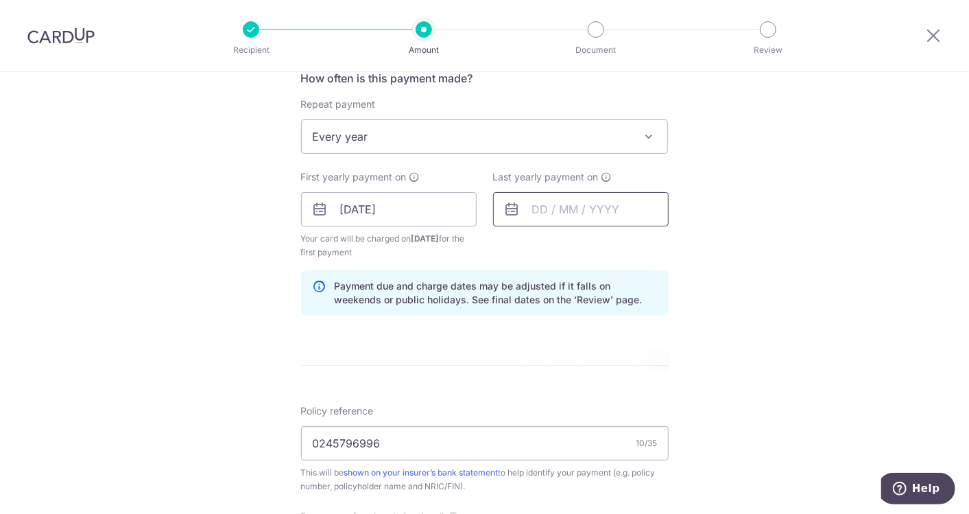
click at [535, 202] on input "text" at bounding box center [581, 209] width 176 height 34
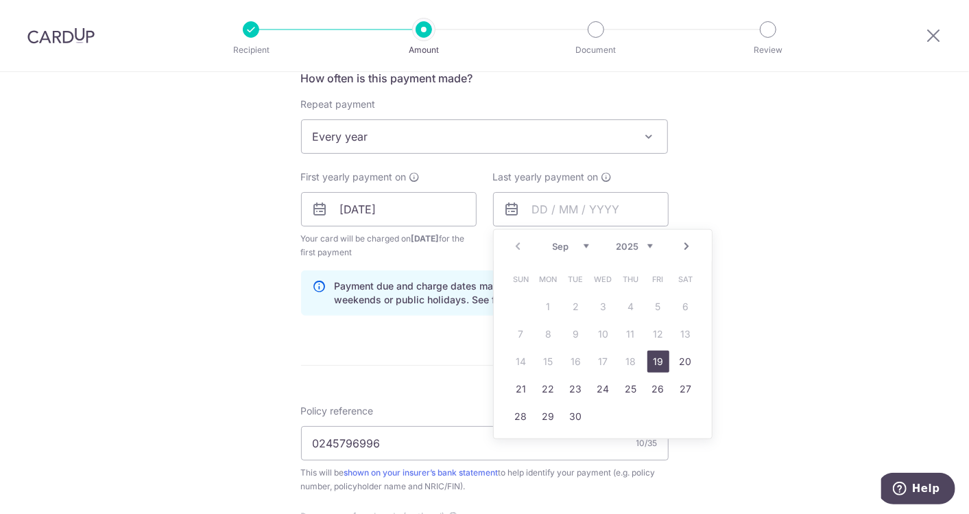
click at [650, 243] on div "Prev Next Sep Oct Nov Dec 2025 2026 2027 2028 2029 2030 2031 2032 2033 2034 2035" at bounding box center [603, 246] width 218 height 33
click at [648, 243] on select "2025 2026 2027 2028 2029 2030 2031 2032 2033 2034 2035" at bounding box center [635, 246] width 36 height 11
click at [517, 243] on link "Prev" at bounding box center [518, 246] width 16 height 16
click at [690, 243] on link "Next" at bounding box center [687, 246] width 16 height 16
click at [649, 353] on link "18" at bounding box center [659, 362] width 22 height 22
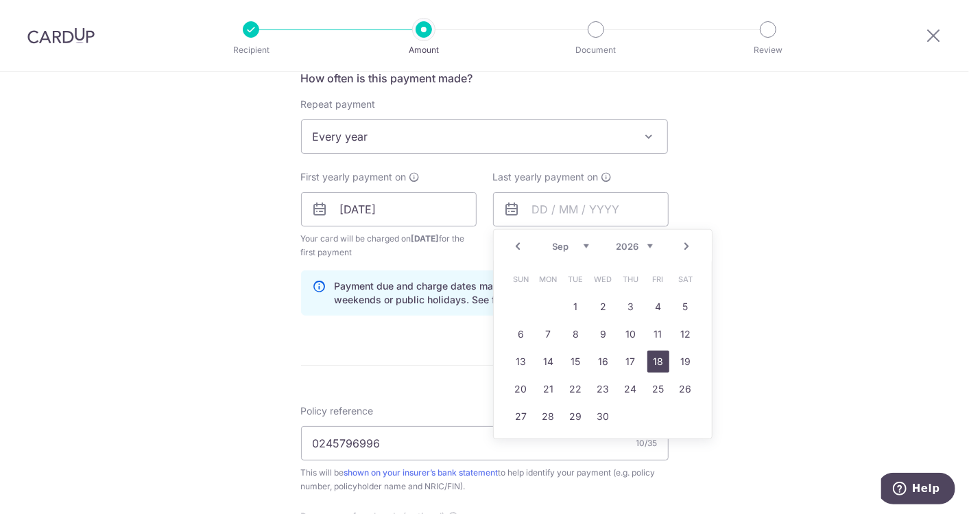
type input "18/09/2026"
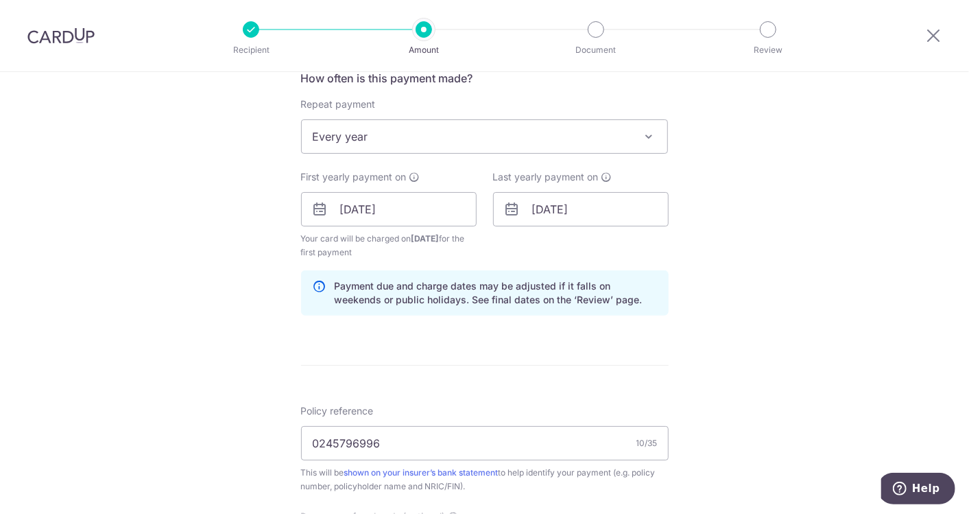
click at [227, 285] on div "Tell us more about your payment Enter payment amount SGD 2,121.50 2121.50 Selec…" at bounding box center [484, 194] width 969 height 1311
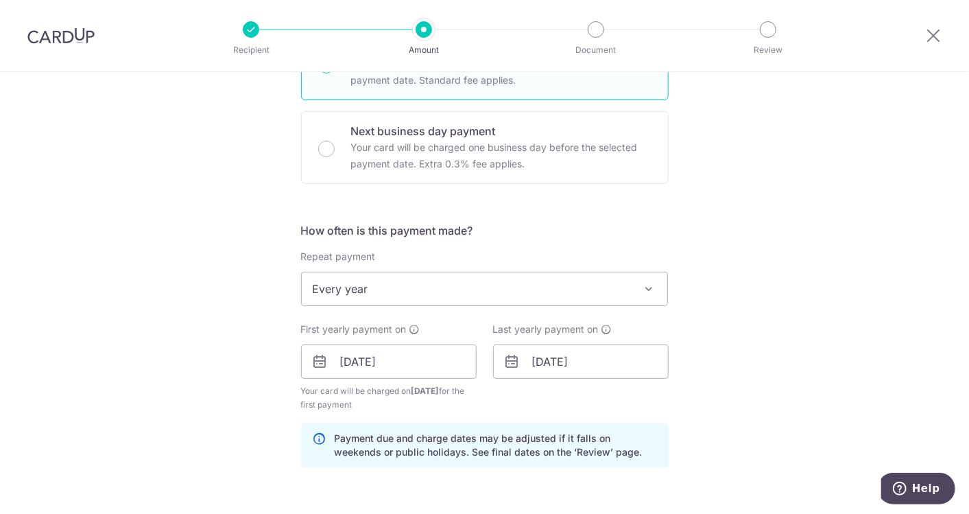
scroll to position [609, 0]
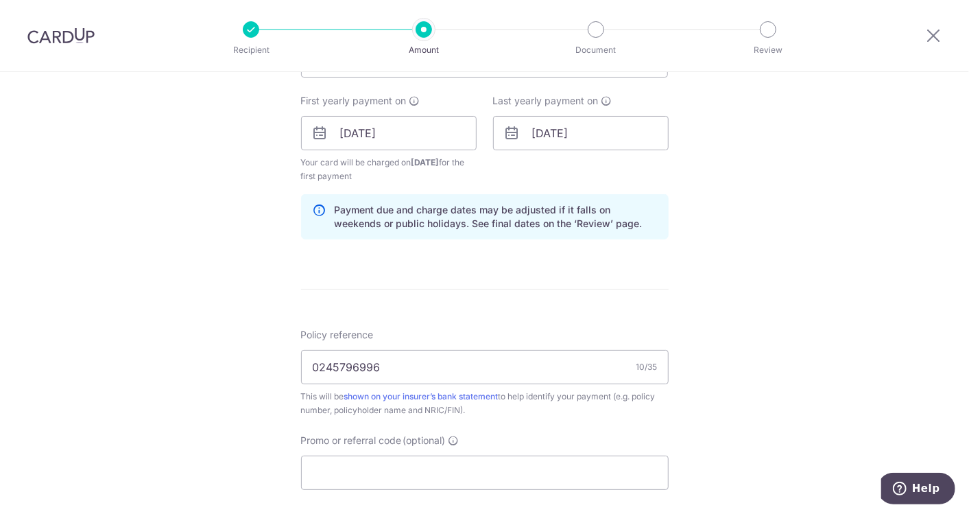
click at [396, 446] on div "Promo or referral code (optional) The discounted fee will be shown on the revie…" at bounding box center [485, 462] width 368 height 56
click at [397, 469] on input "Promo or referral code (optional)" at bounding box center [485, 473] width 368 height 34
type input "e"
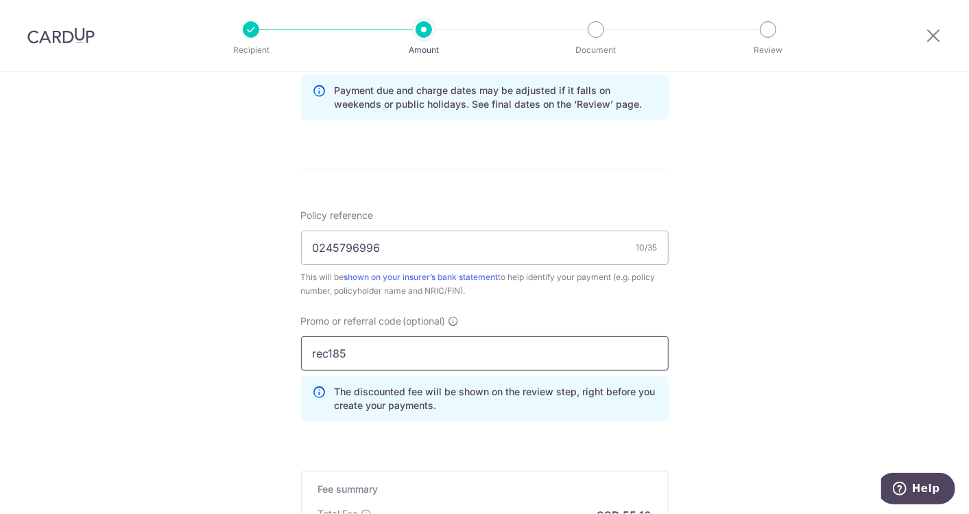
scroll to position [838, 0]
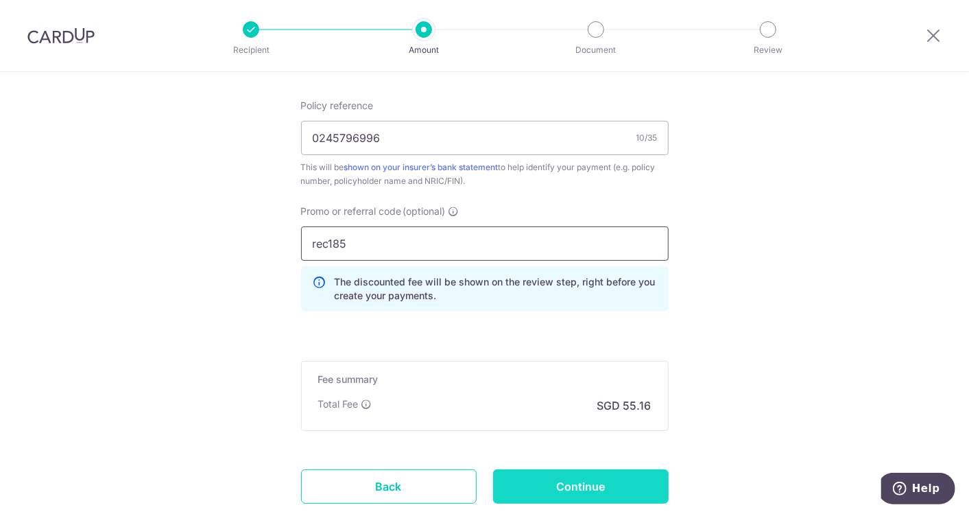
type input "rec185"
click at [545, 487] on input "Continue" at bounding box center [581, 486] width 176 height 34
type input "Create Schedule"
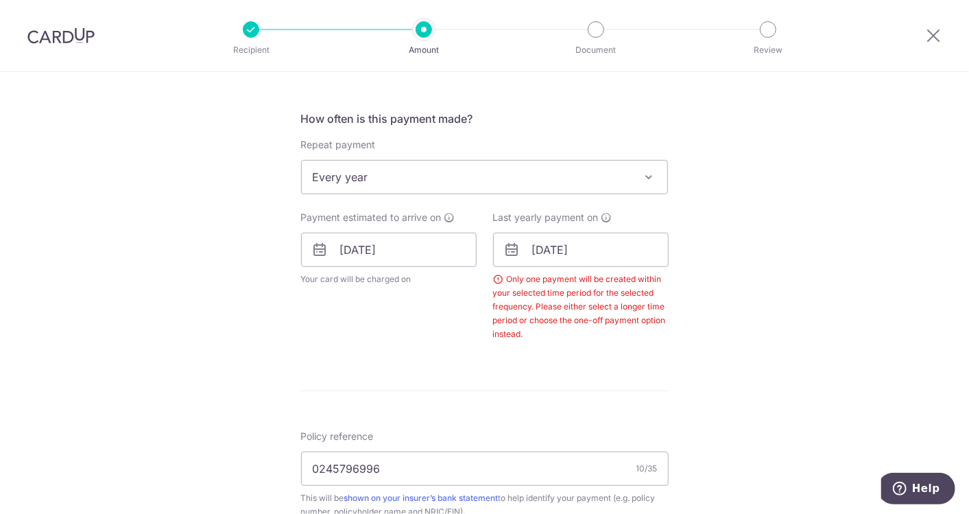
scroll to position [462, 0]
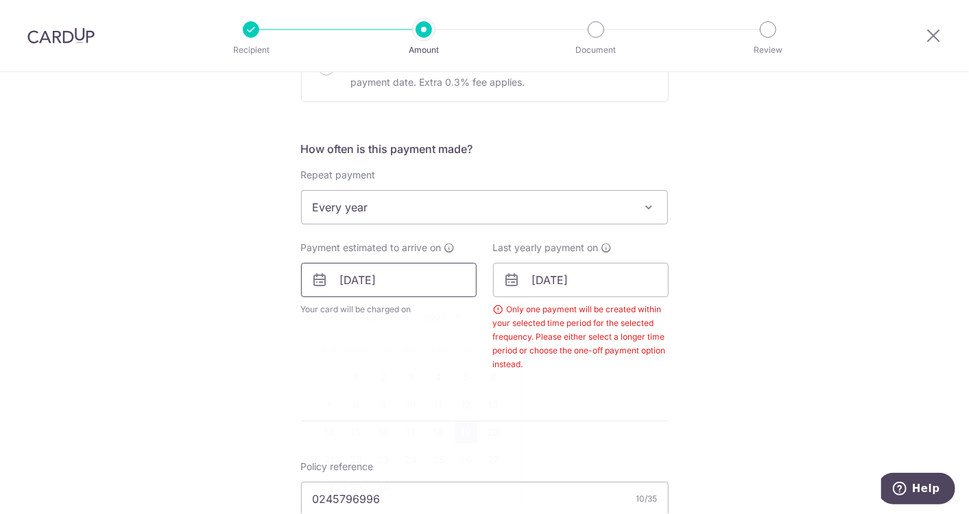
click at [399, 277] on input "19/09/2025" at bounding box center [389, 280] width 176 height 34
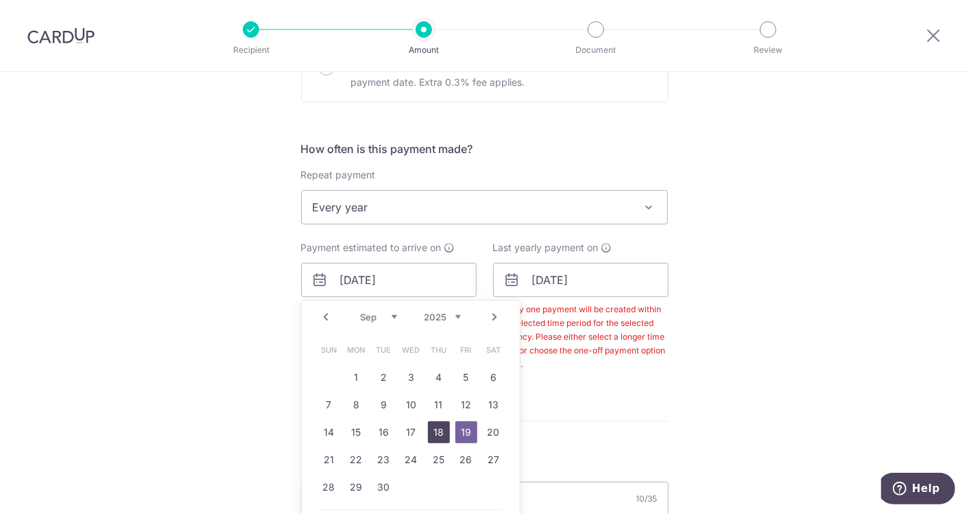
click at [438, 427] on link "18" at bounding box center [439, 432] width 22 height 22
type input "[DATE]"
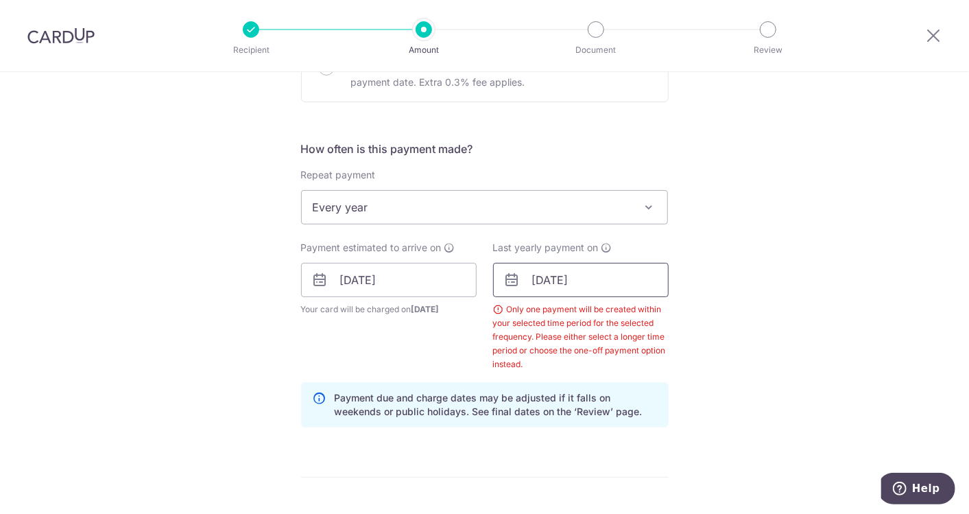
click at [556, 272] on input "18/09/2026" at bounding box center [581, 280] width 176 height 34
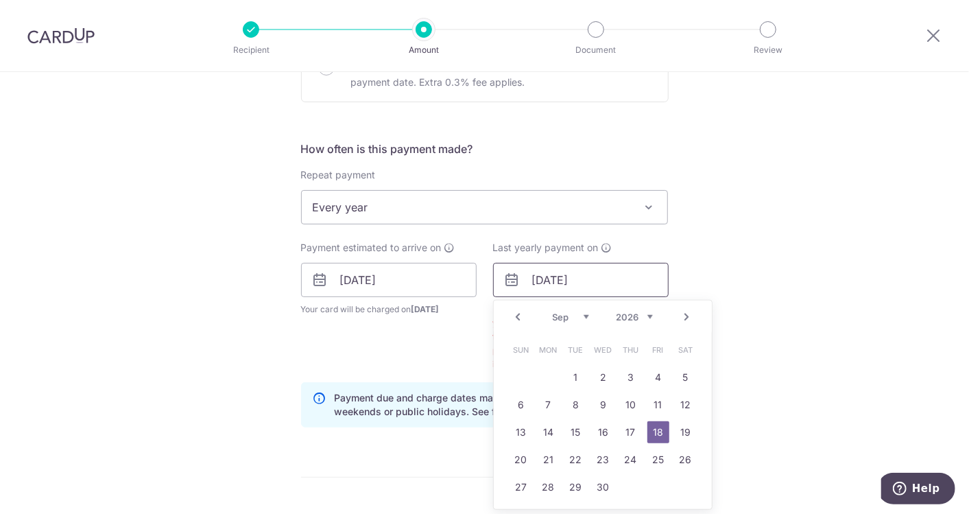
click at [633, 272] on input "18/09/2026" at bounding box center [581, 280] width 176 height 34
click at [657, 425] on link "18" at bounding box center [659, 432] width 22 height 22
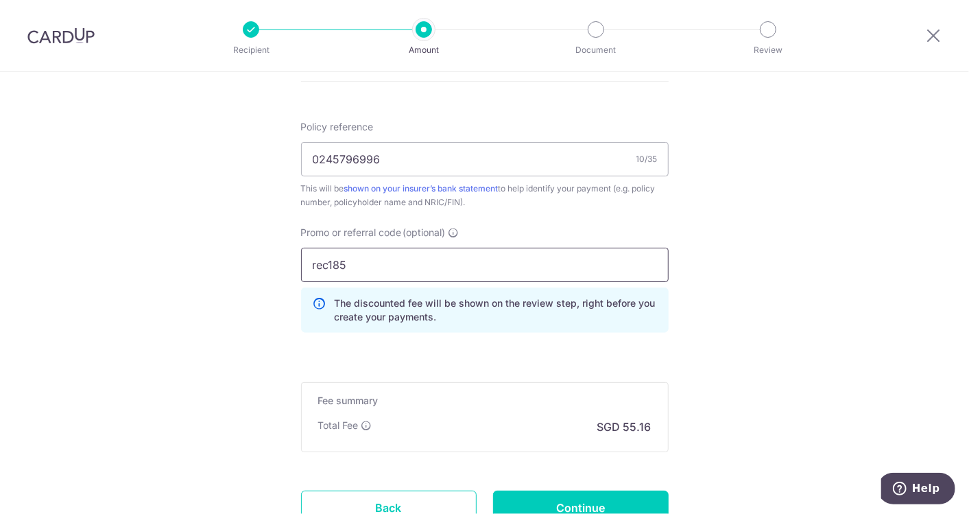
scroll to position [969, 0]
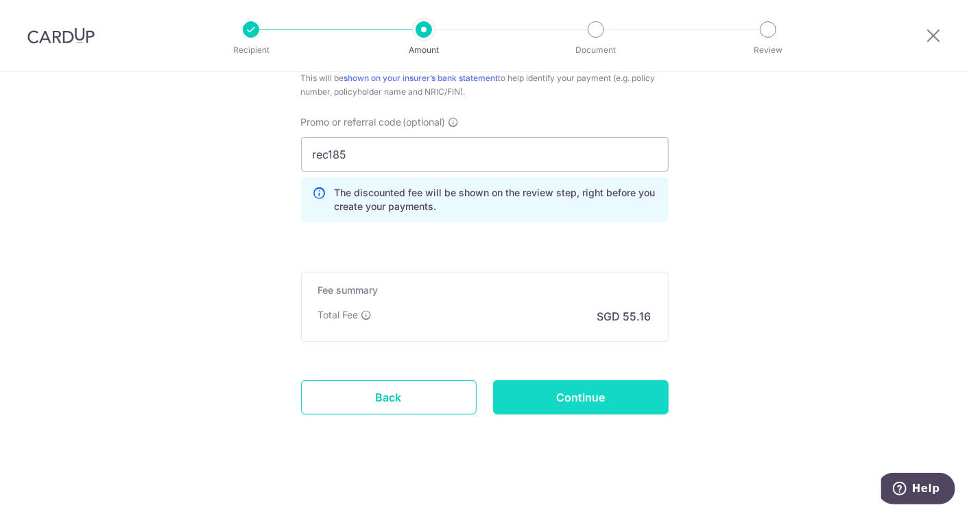
click at [598, 390] on input "Continue" at bounding box center [581, 397] width 176 height 34
type input "Create Schedule"
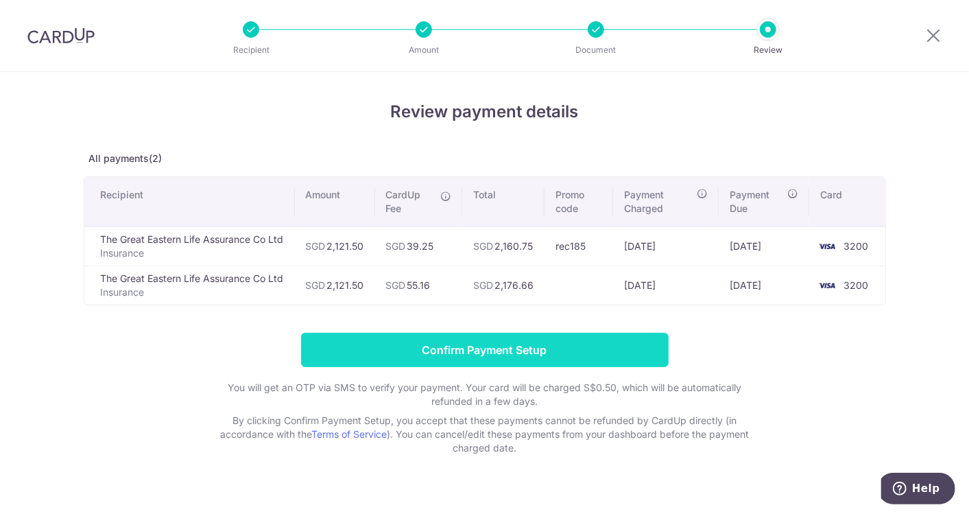
click at [491, 342] on input "Confirm Payment Setup" at bounding box center [485, 350] width 368 height 34
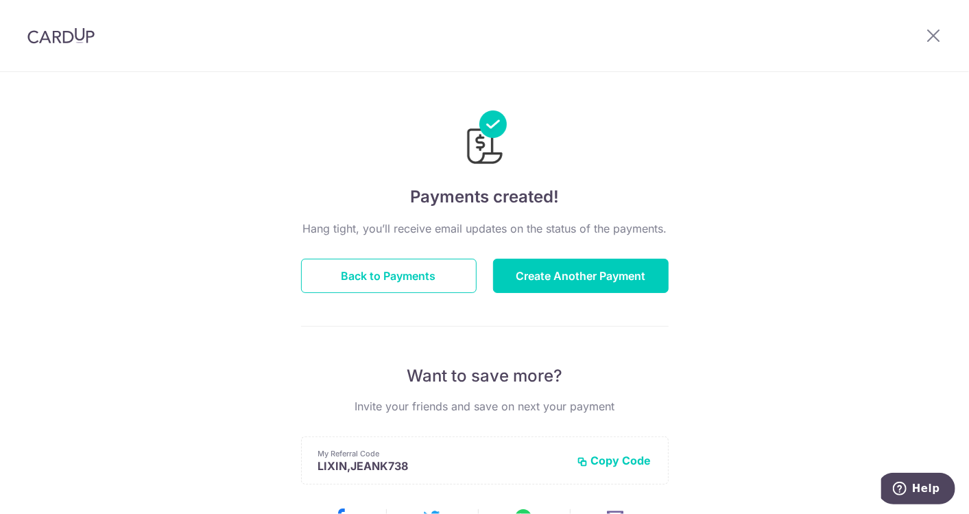
click at [89, 47] on div at bounding box center [61, 35] width 122 height 71
click at [397, 268] on button "Back to Payments" at bounding box center [389, 276] width 176 height 34
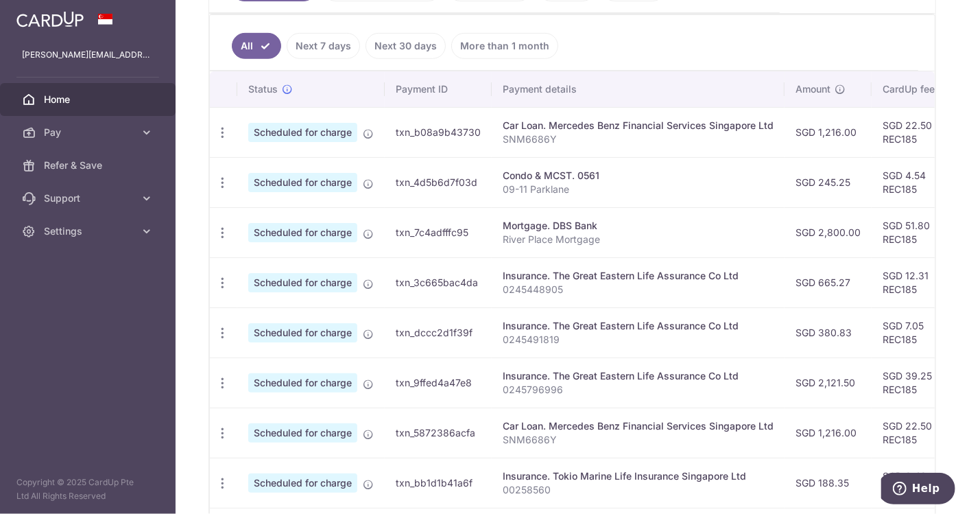
scroll to position [381, 0]
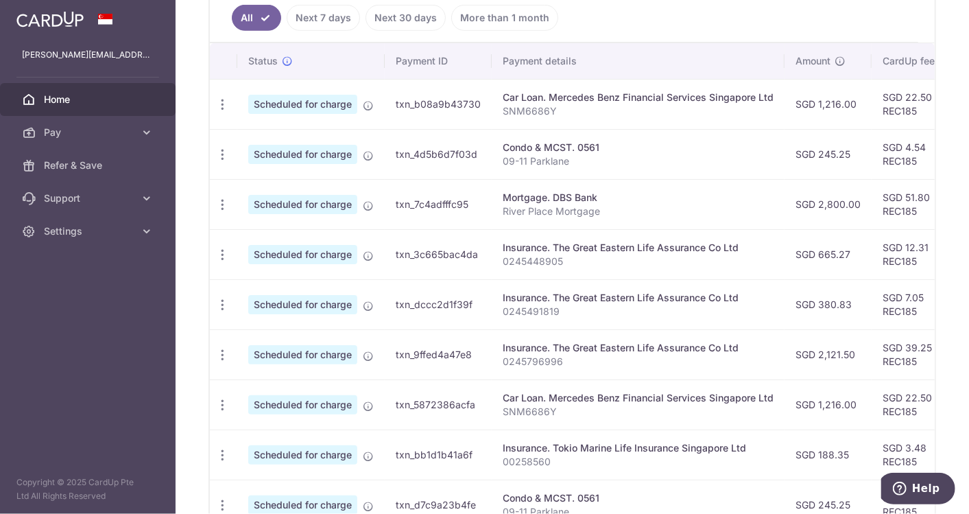
click at [51, 104] on span "Home" at bounding box center [89, 100] width 91 height 14
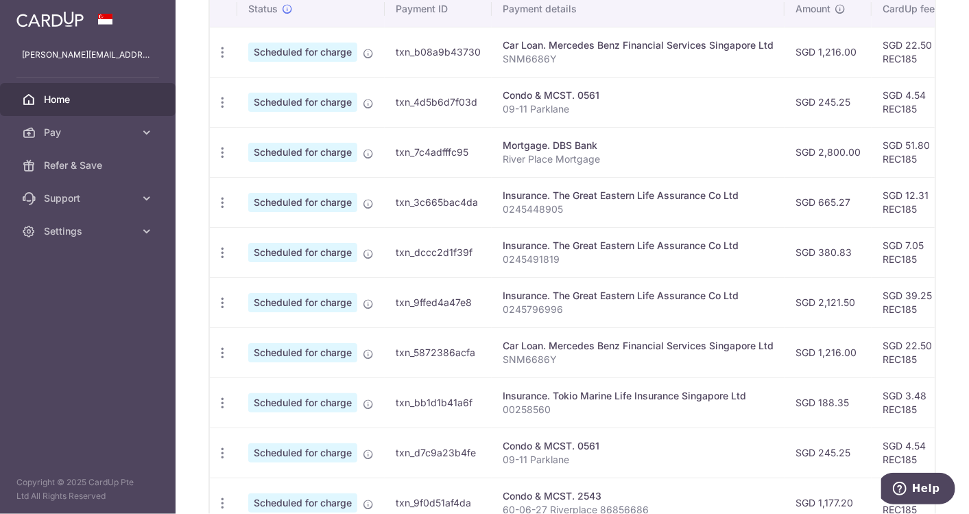
scroll to position [457, 0]
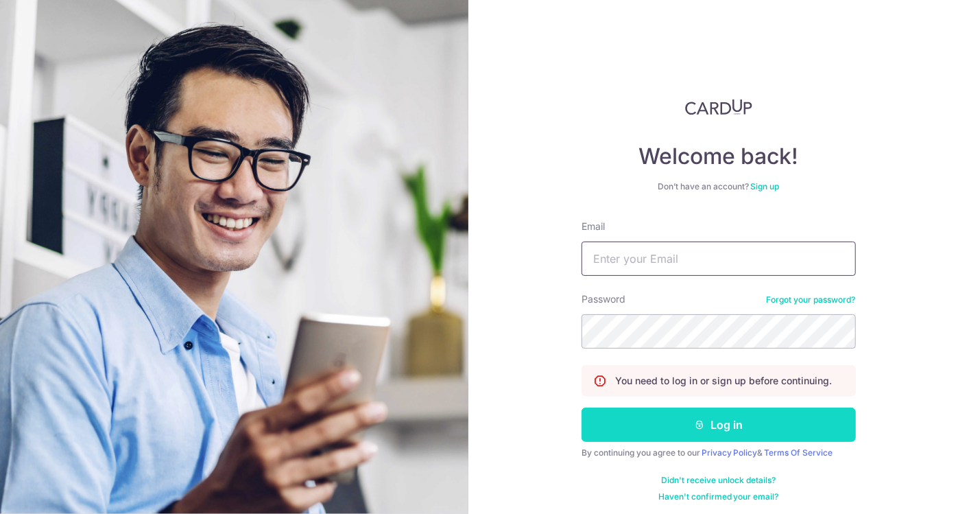
type input "[PERSON_NAME][EMAIL_ADDRESS][DOMAIN_NAME]"
click at [668, 427] on button "Log in" at bounding box center [719, 425] width 274 height 34
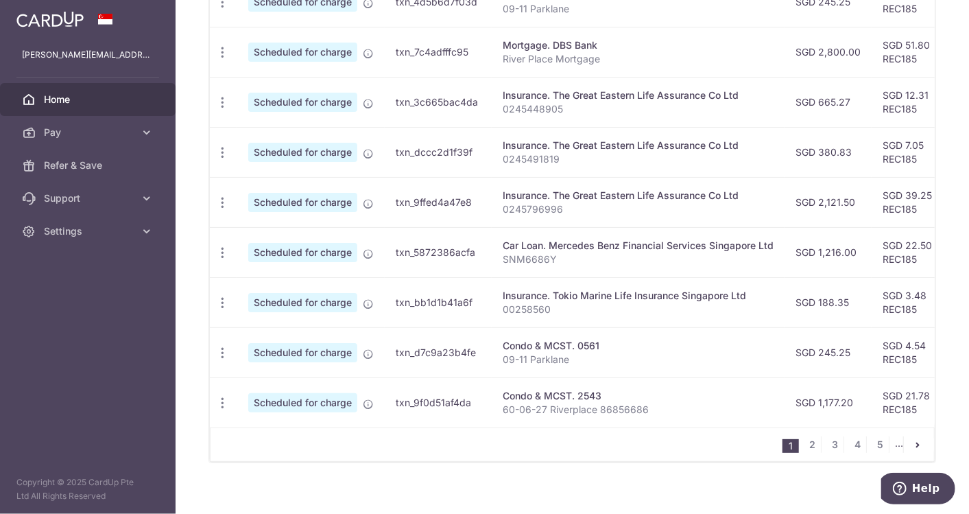
scroll to position [152, 0]
